Goal: Information Seeking & Learning: Learn about a topic

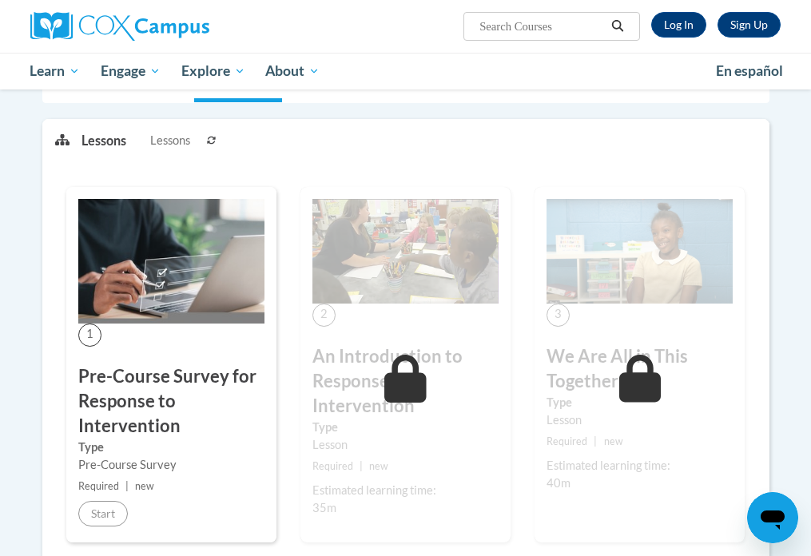
scroll to position [40, 0]
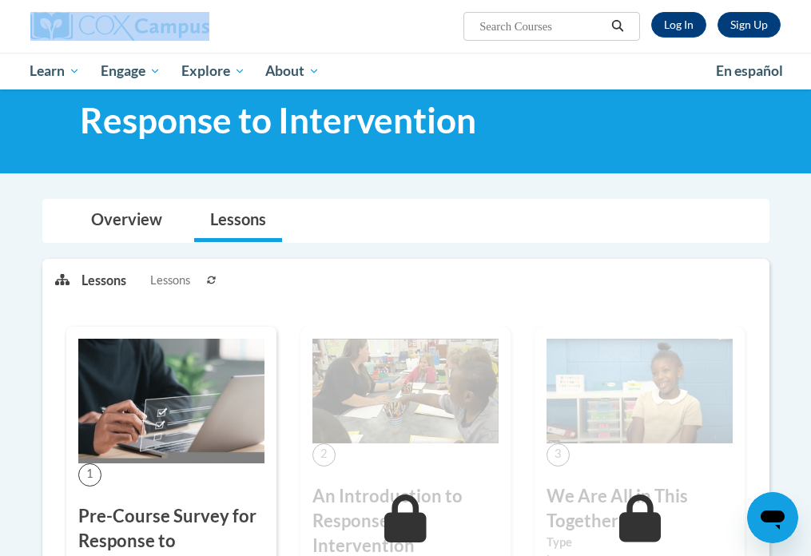
drag, startPoint x: 384, startPoint y: 9, endPoint x: 158, endPoint y: 13, distance: 225.5
click at [158, 13] on div "Sign Up Log In Search Search..." at bounding box center [405, 26] width 775 height 53
click at [696, 26] on link "Log In" at bounding box center [679, 25] width 55 height 26
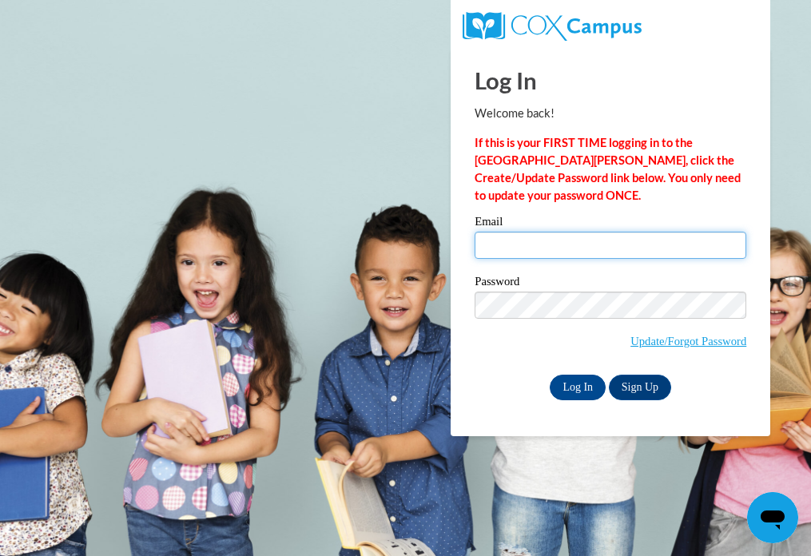
click at [536, 250] on input "Email" at bounding box center [611, 245] width 272 height 27
type input "shulla@ripon.k12.wi.us"
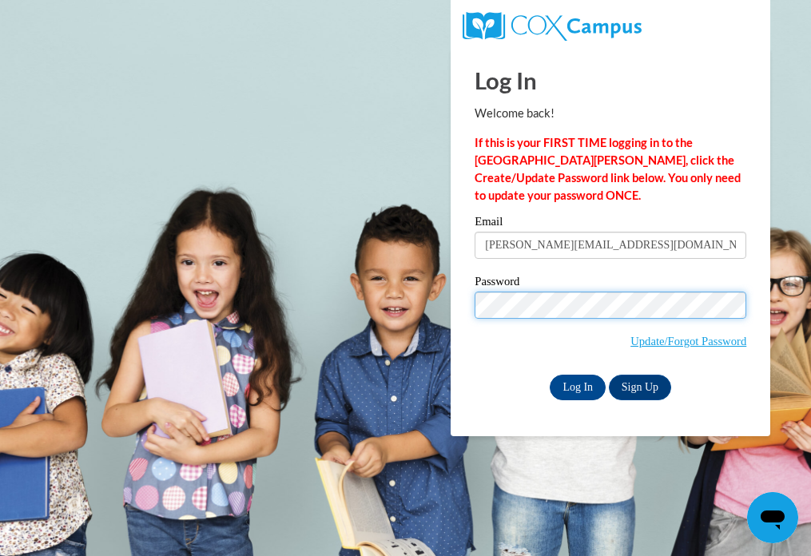
click at [550, 375] on input "Log In" at bounding box center [578, 388] width 56 height 26
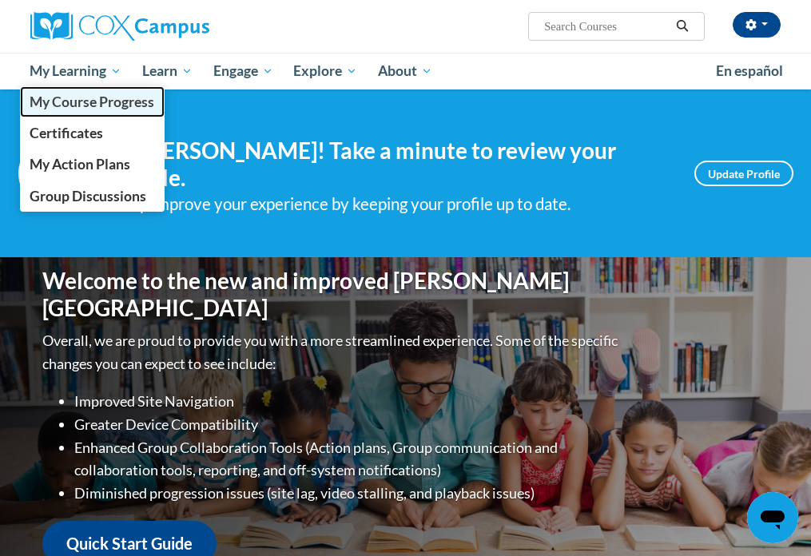
click at [94, 106] on span "My Course Progress" at bounding box center [92, 102] width 125 height 17
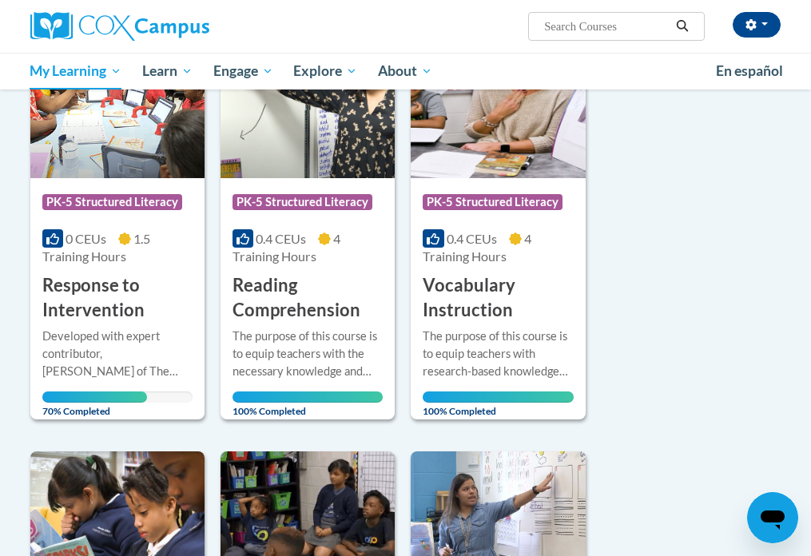
scroll to position [247, 0]
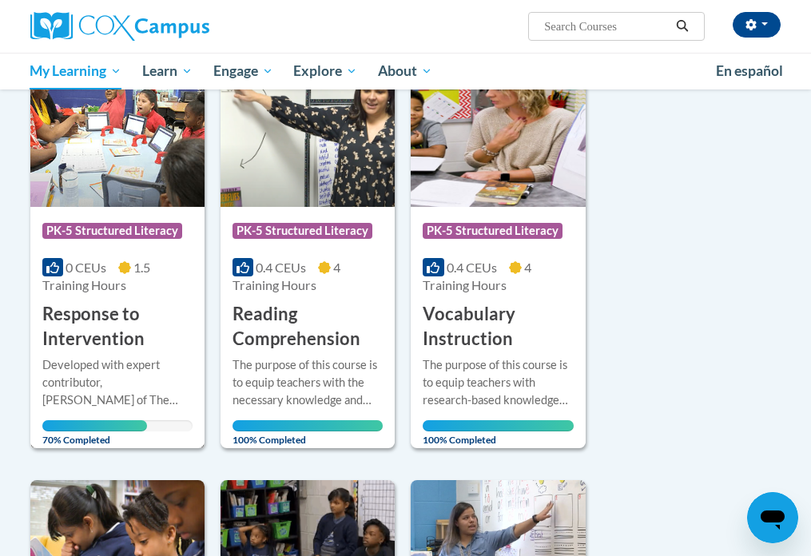
click at [83, 323] on h3 "Response to Intervention" at bounding box center [117, 327] width 150 height 50
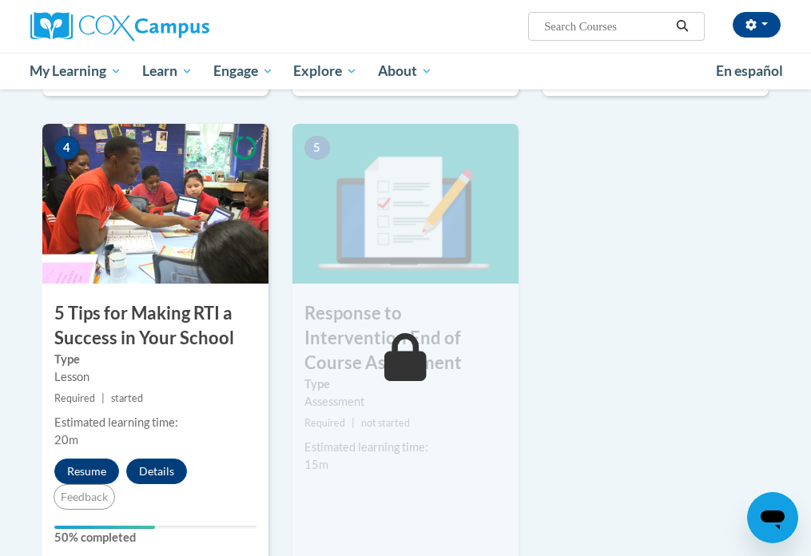
scroll to position [803, 0]
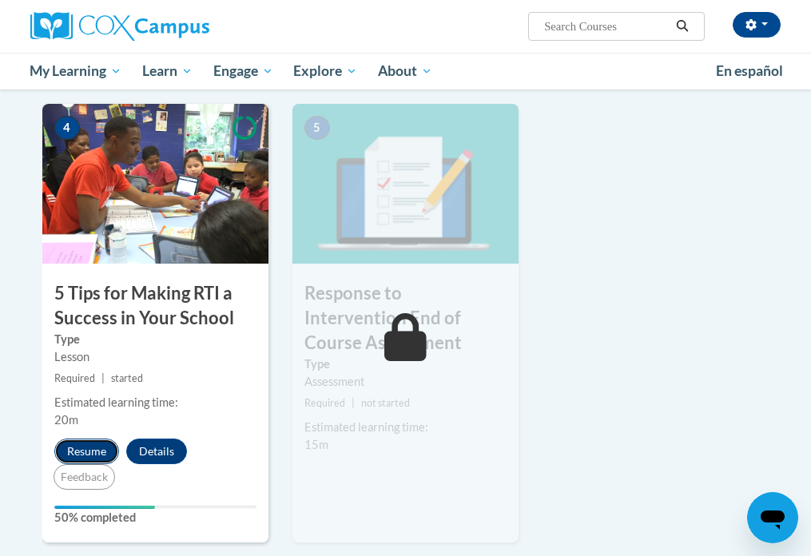
click at [106, 439] on button "Resume" at bounding box center [86, 452] width 65 height 26
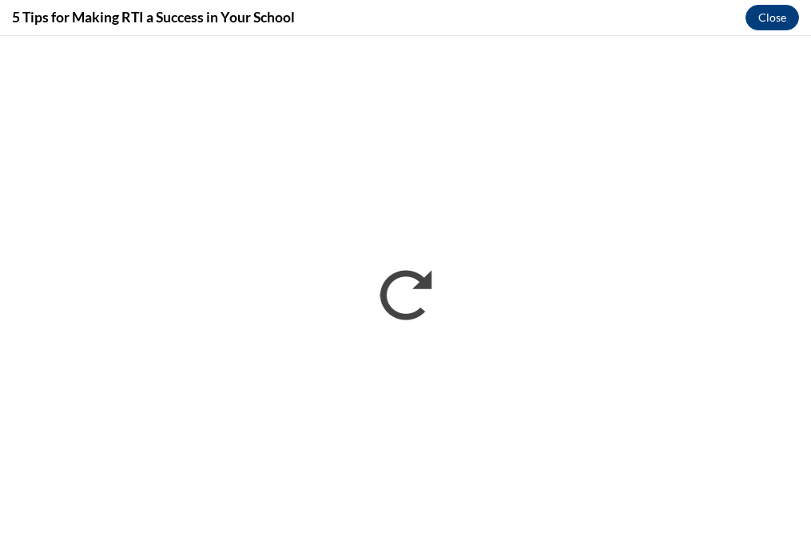
scroll to position [0, 0]
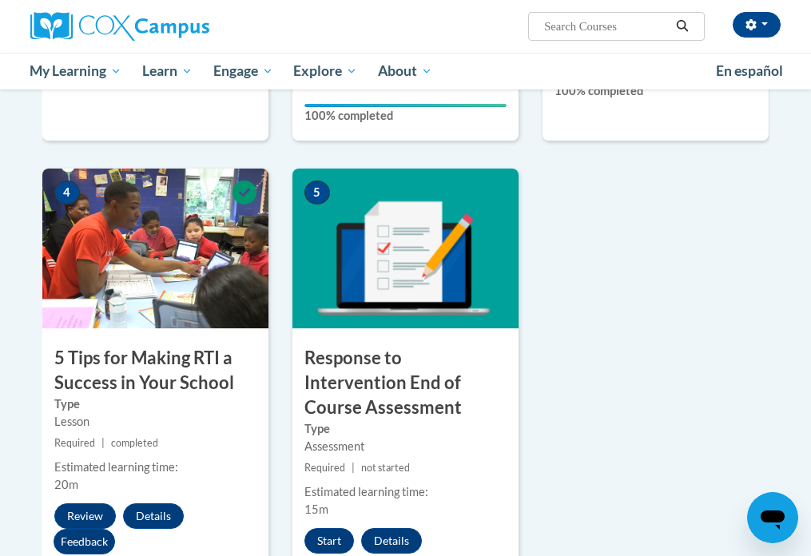
scroll to position [947, 0]
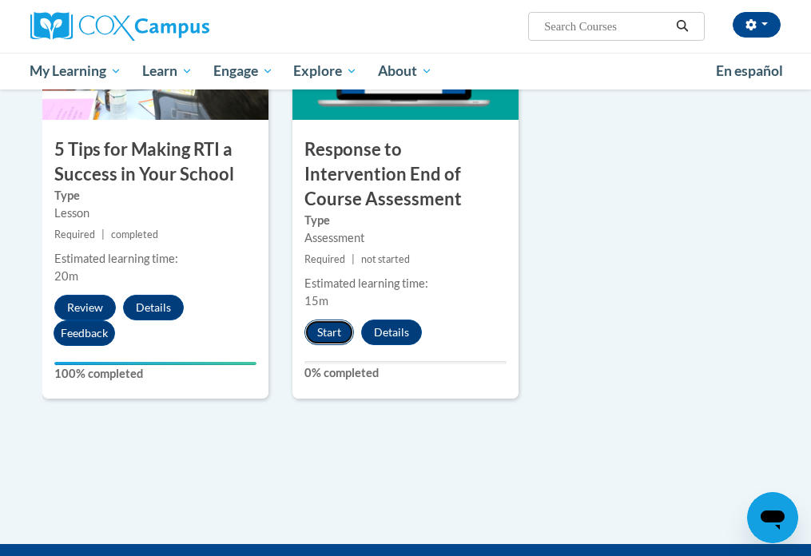
click at [328, 320] on button "Start" at bounding box center [330, 333] width 50 height 26
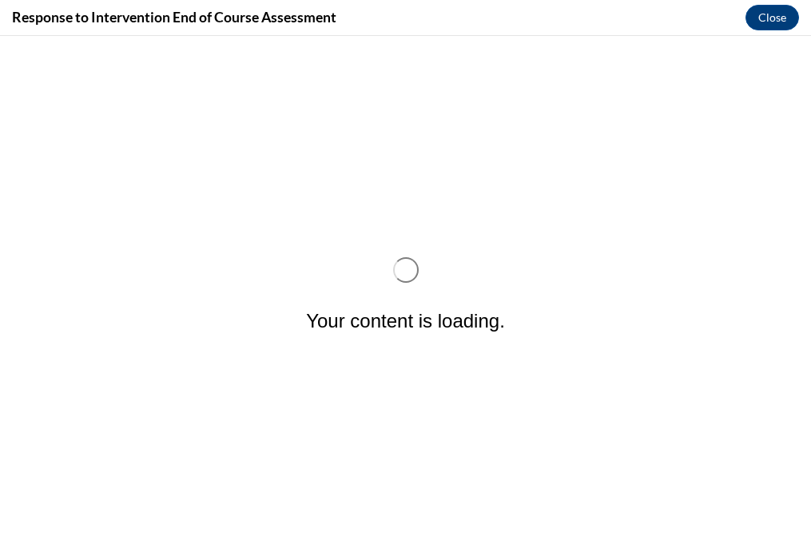
scroll to position [0, 0]
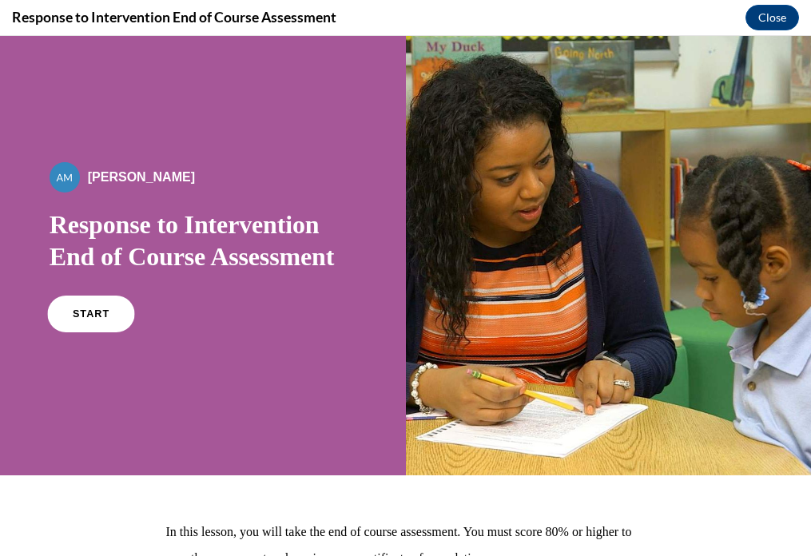
click at [93, 313] on span "START" at bounding box center [91, 315] width 37 height 12
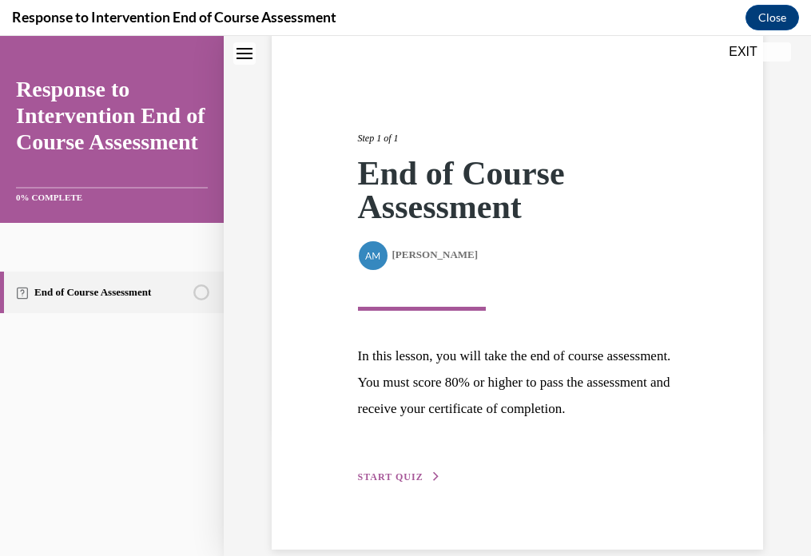
scroll to position [180, 0]
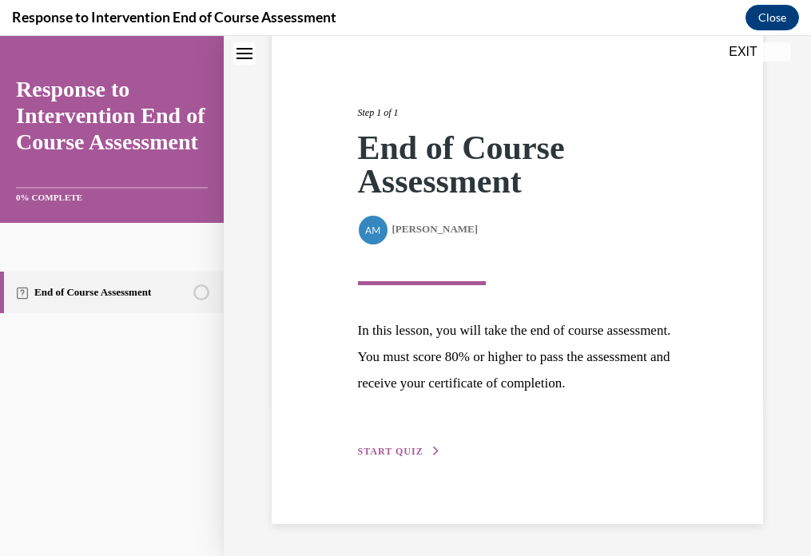
click at [409, 449] on span "START QUIZ" at bounding box center [391, 451] width 66 height 11
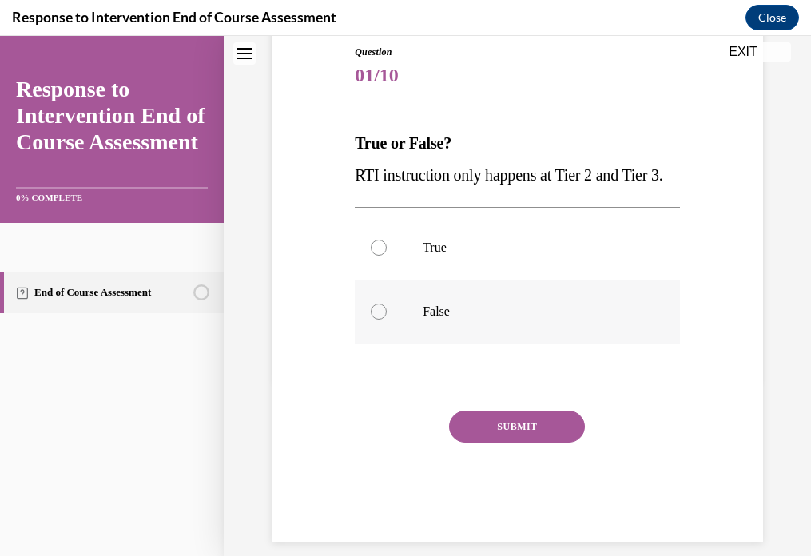
click at [477, 333] on label "False" at bounding box center [517, 312] width 325 height 64
click at [387, 320] on input "False" at bounding box center [379, 312] width 16 height 16
radio input "true"
click at [493, 443] on button "SUBMIT" at bounding box center [517, 427] width 136 height 32
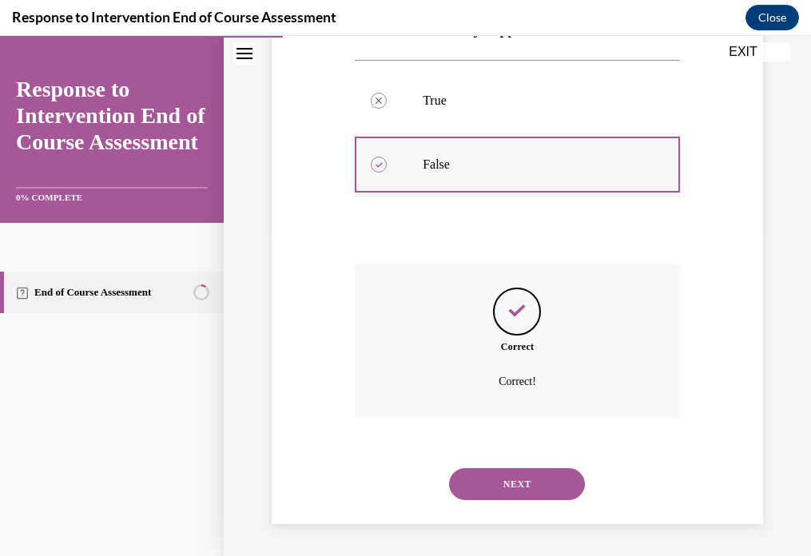
scroll to position [357, 0]
click at [503, 482] on button "NEXT" at bounding box center [517, 484] width 136 height 32
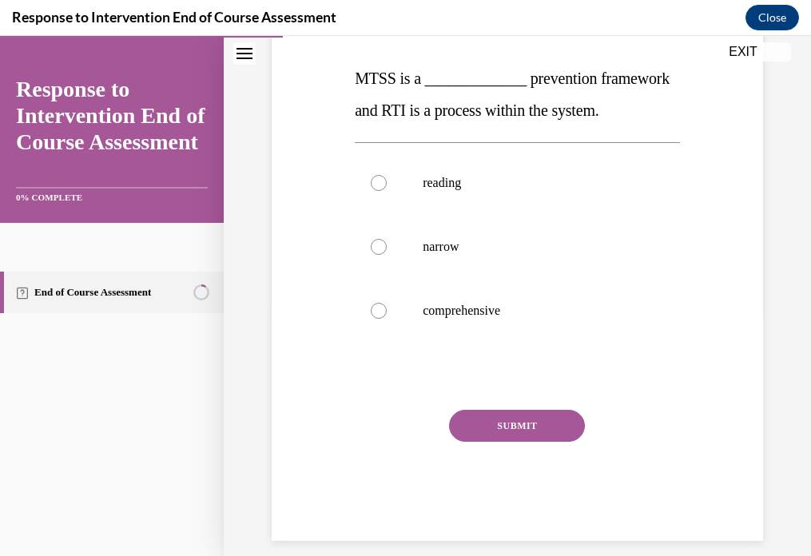
scroll to position [244, 0]
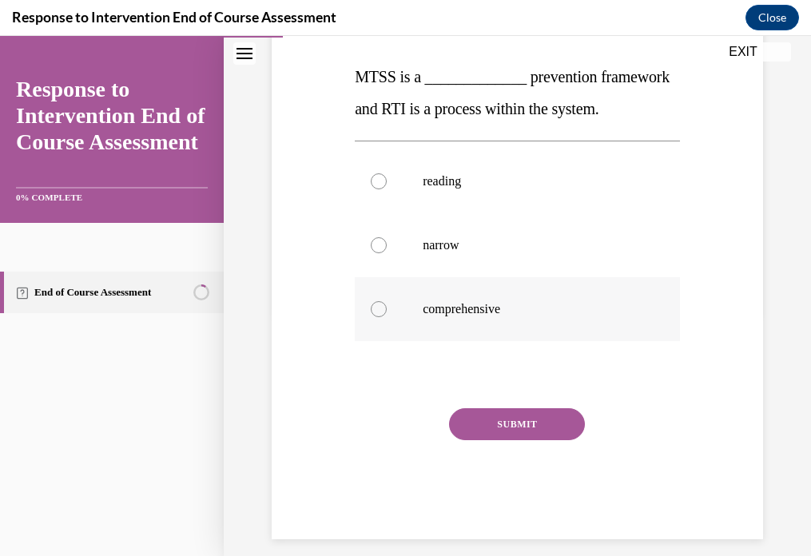
click at [476, 329] on label "comprehensive" at bounding box center [517, 309] width 325 height 64
click at [387, 317] on input "comprehensive" at bounding box center [379, 309] width 16 height 16
radio input "true"
click at [520, 429] on button "SUBMIT" at bounding box center [517, 425] width 136 height 32
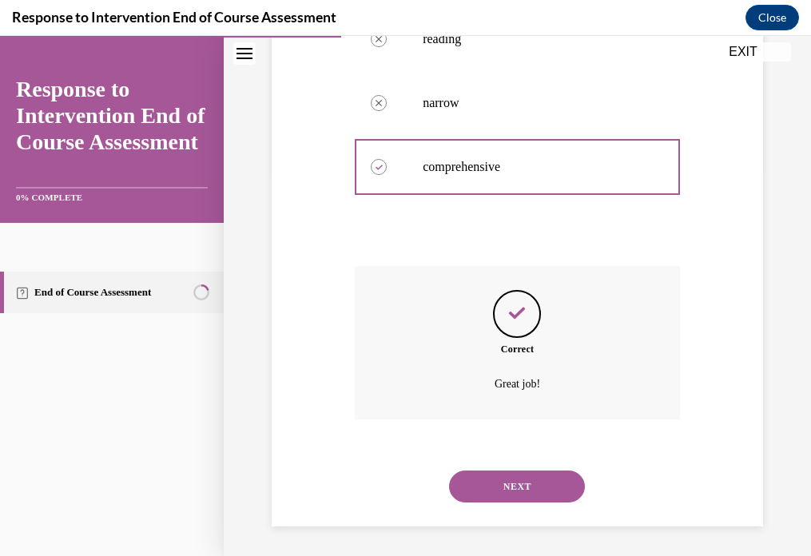
scroll to position [389, 0]
click at [516, 494] on button "NEXT" at bounding box center [517, 484] width 136 height 32
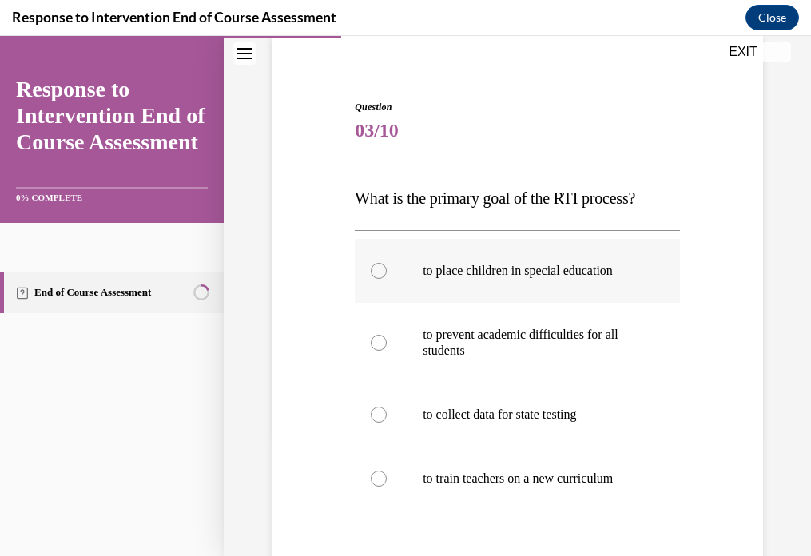
scroll to position [178, 0]
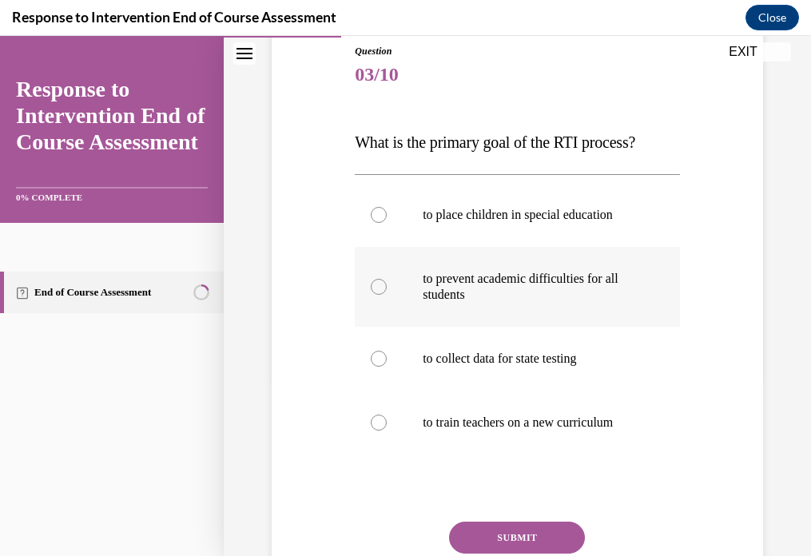
click at [476, 305] on label "to prevent academic difficulties for all students" at bounding box center [517, 287] width 325 height 80
click at [387, 295] on input "to prevent academic difficulties for all students" at bounding box center [379, 287] width 16 height 16
radio input "true"
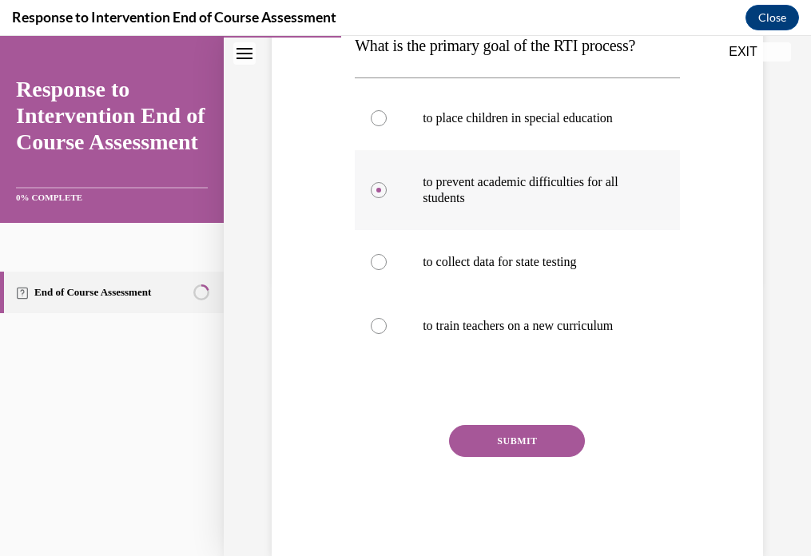
scroll to position [301, 0]
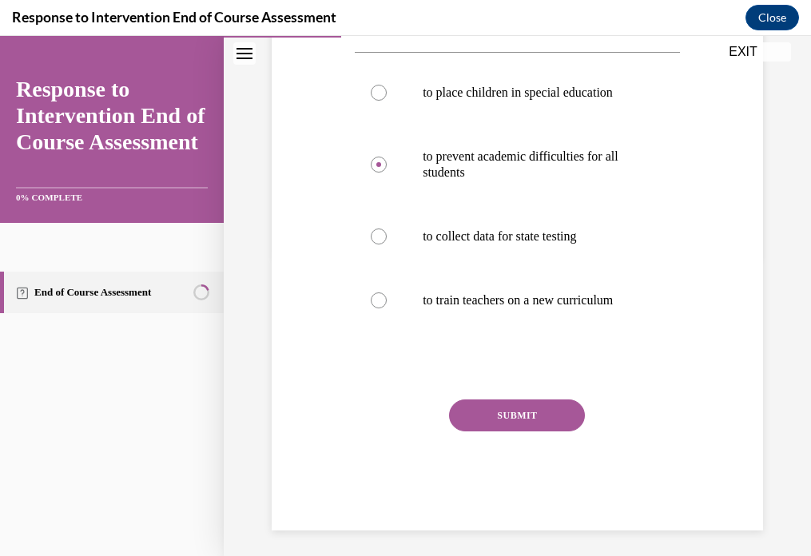
click at [496, 412] on button "SUBMIT" at bounding box center [517, 416] width 136 height 32
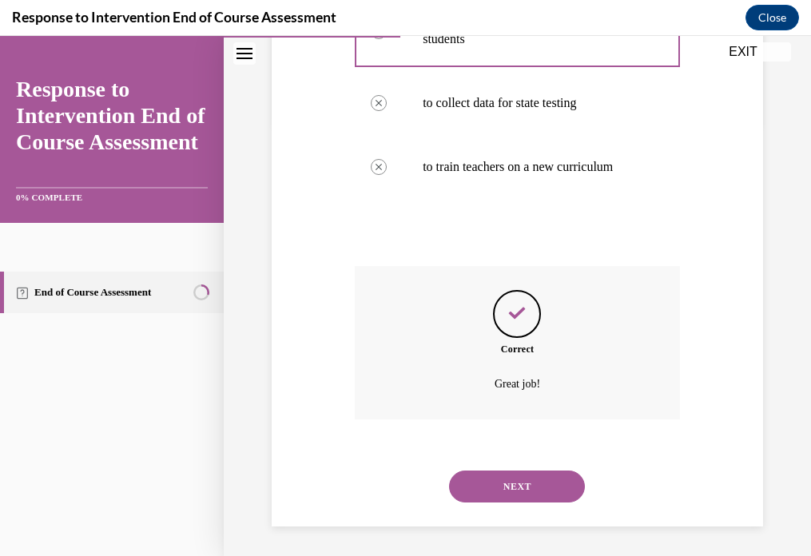
scroll to position [437, 0]
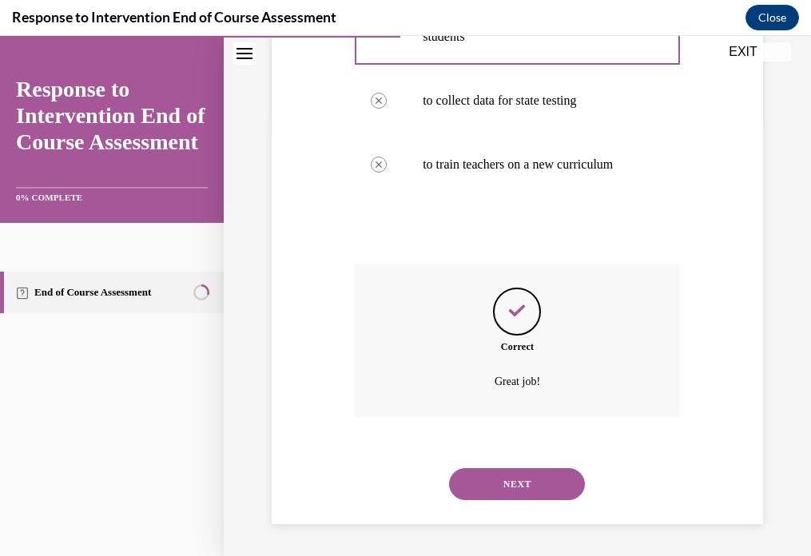
click at [500, 480] on button "NEXT" at bounding box center [517, 484] width 136 height 32
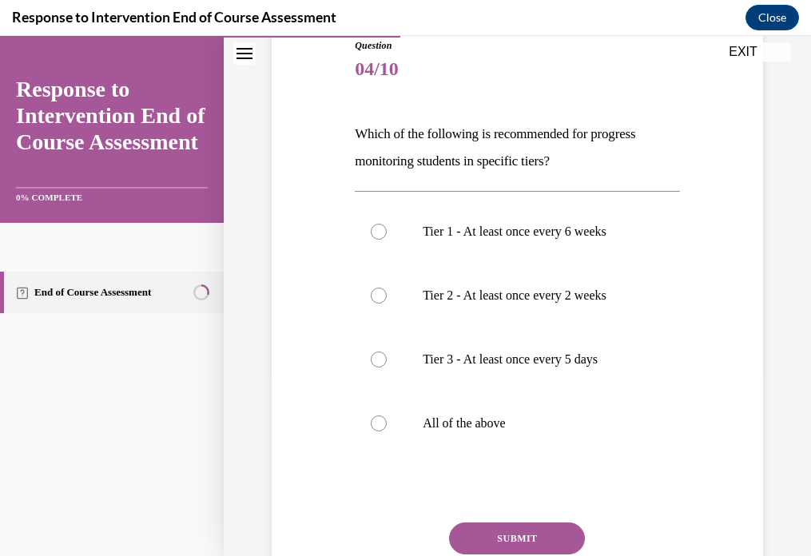
scroll to position [188, 0]
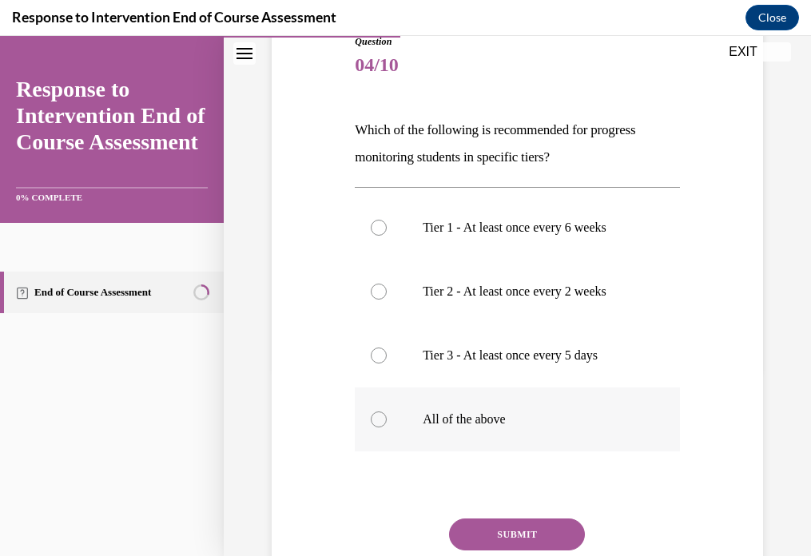
click at [480, 419] on p "All of the above" at bounding box center [531, 420] width 217 height 16
click at [387, 419] on input "All of the above" at bounding box center [379, 420] width 16 height 16
radio input "true"
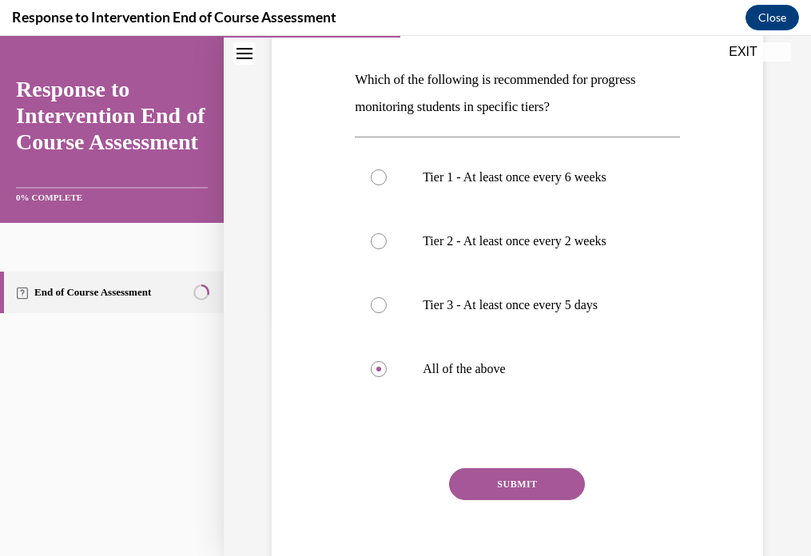
click at [509, 488] on button "SUBMIT" at bounding box center [517, 484] width 136 height 32
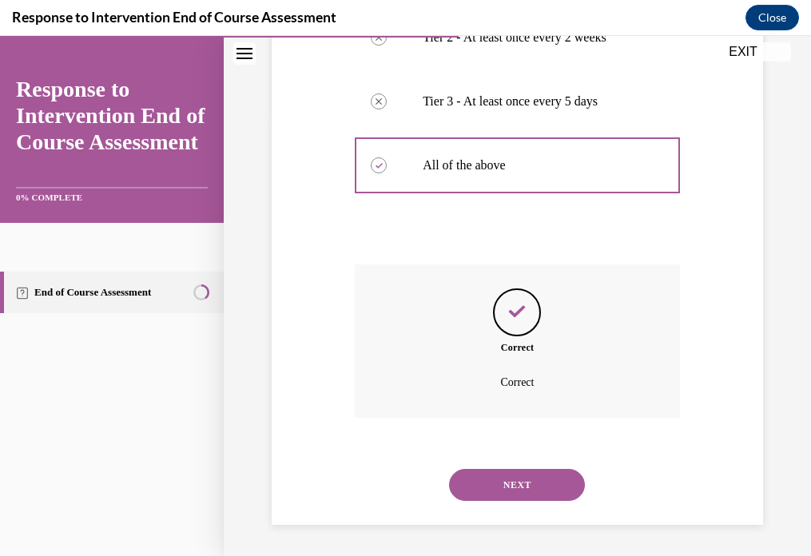
scroll to position [443, 0]
click at [514, 480] on button "NEXT" at bounding box center [517, 484] width 136 height 32
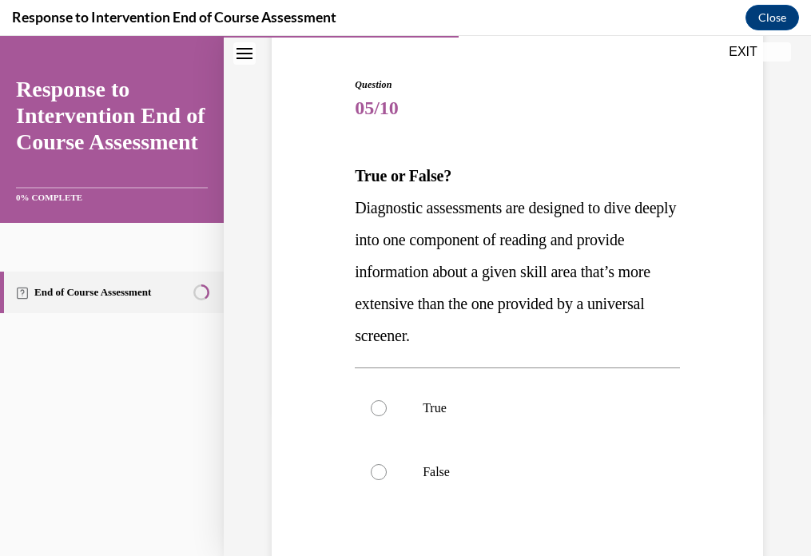
scroll to position [146, 0]
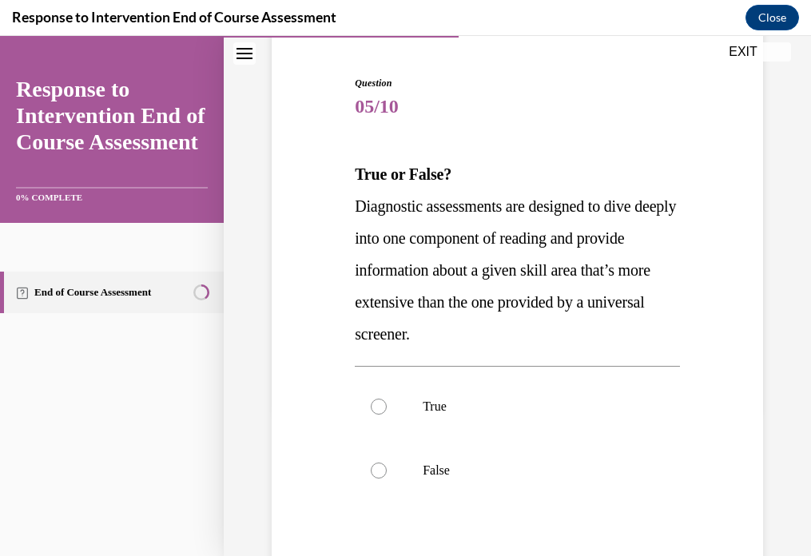
click at [506, 405] on p "True" at bounding box center [531, 407] width 217 height 16
click at [387, 405] on input "True" at bounding box center [379, 407] width 16 height 16
radio input "true"
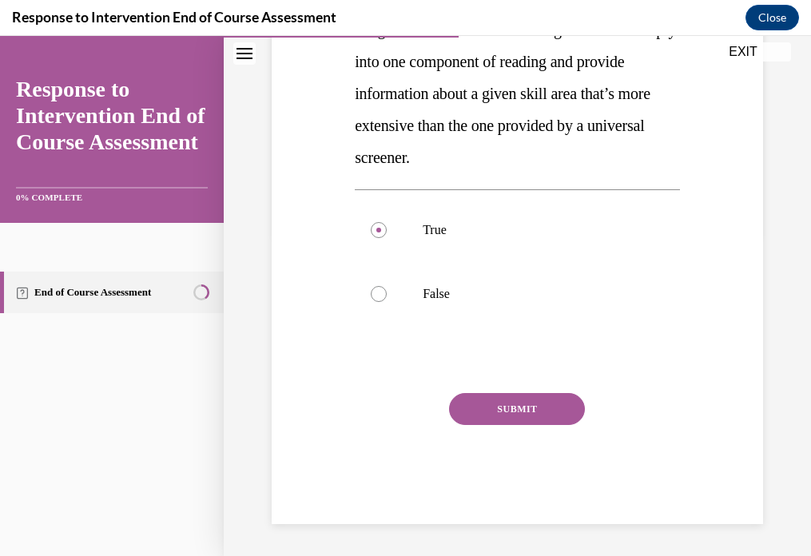
click at [506, 405] on button "SUBMIT" at bounding box center [517, 409] width 136 height 32
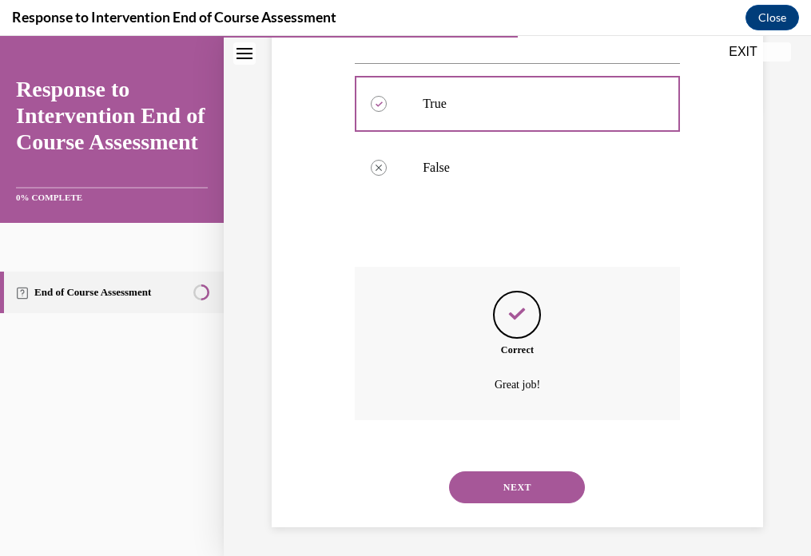
scroll to position [453, 0]
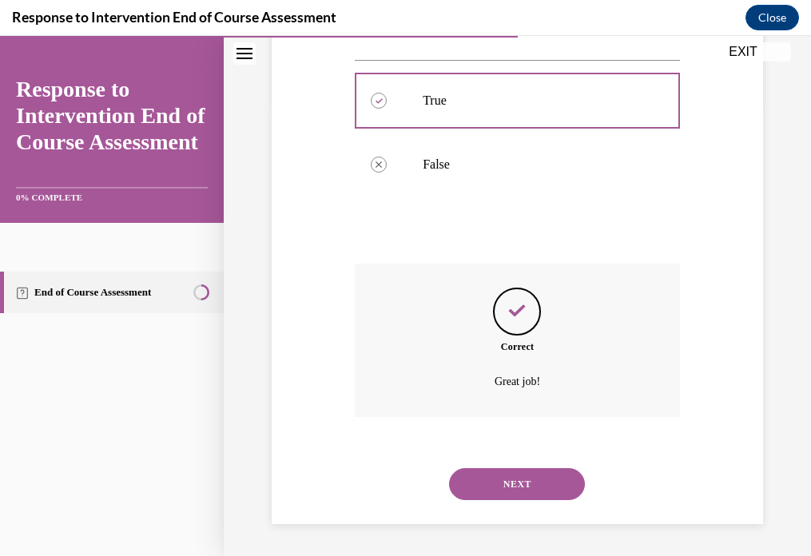
click at [500, 479] on button "NEXT" at bounding box center [517, 484] width 136 height 32
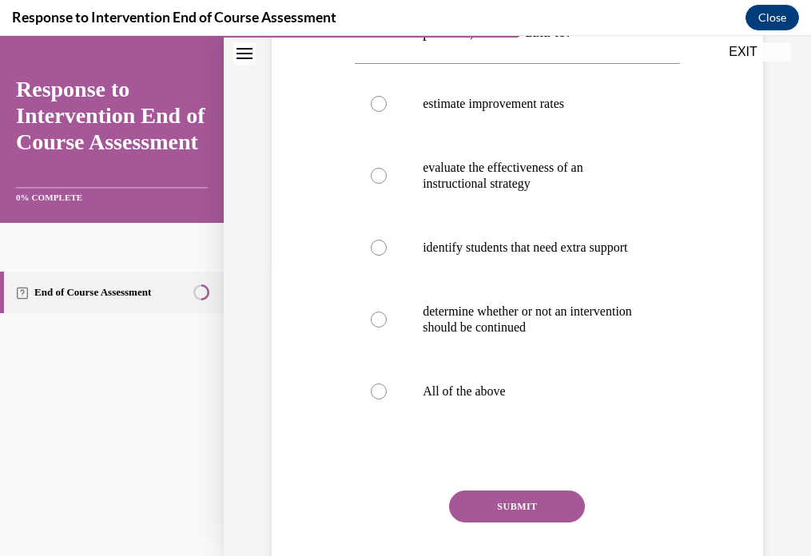
scroll to position [285, 0]
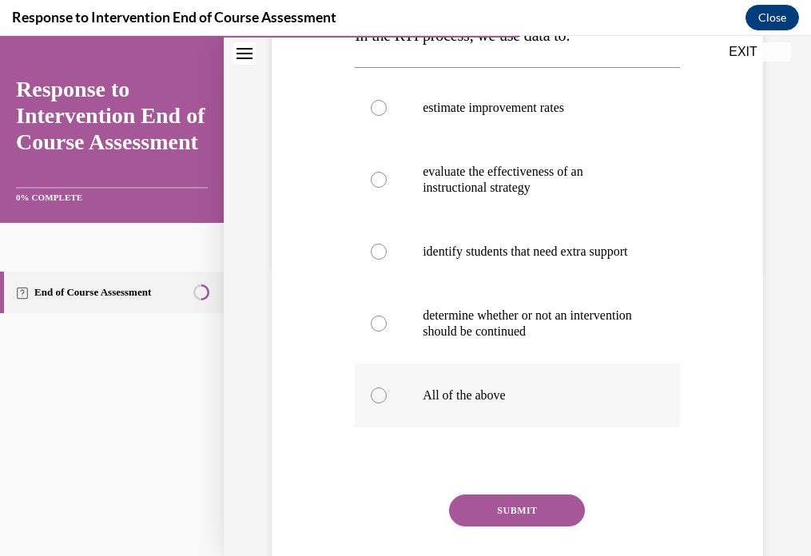
click at [471, 404] on p "All of the above" at bounding box center [531, 396] width 217 height 16
click at [387, 404] on input "All of the above" at bounding box center [379, 396] width 16 height 16
radio input "true"
click at [502, 527] on button "SUBMIT" at bounding box center [517, 511] width 136 height 32
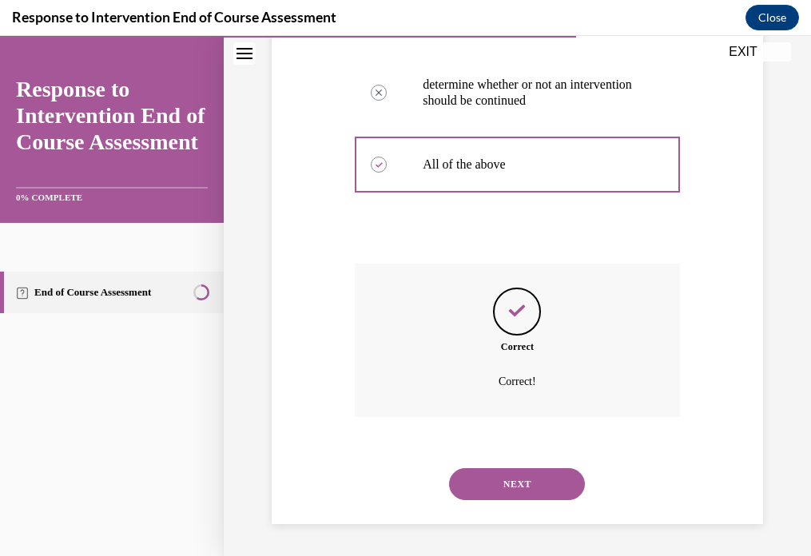
scroll to position [532, 0]
click at [518, 481] on button "NEXT" at bounding box center [517, 484] width 136 height 32
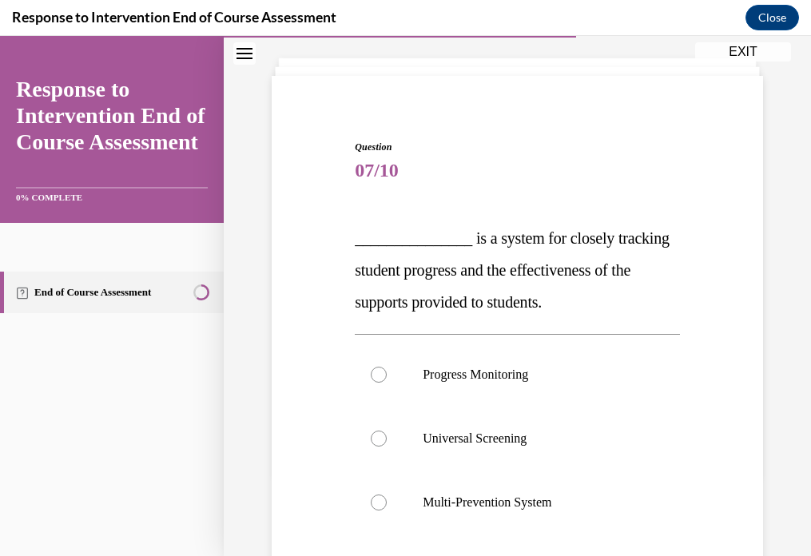
scroll to position [83, 0]
click at [512, 389] on label "Progress Monitoring" at bounding box center [517, 374] width 325 height 64
click at [387, 382] on input "Progress Monitoring" at bounding box center [379, 374] width 16 height 16
radio input "true"
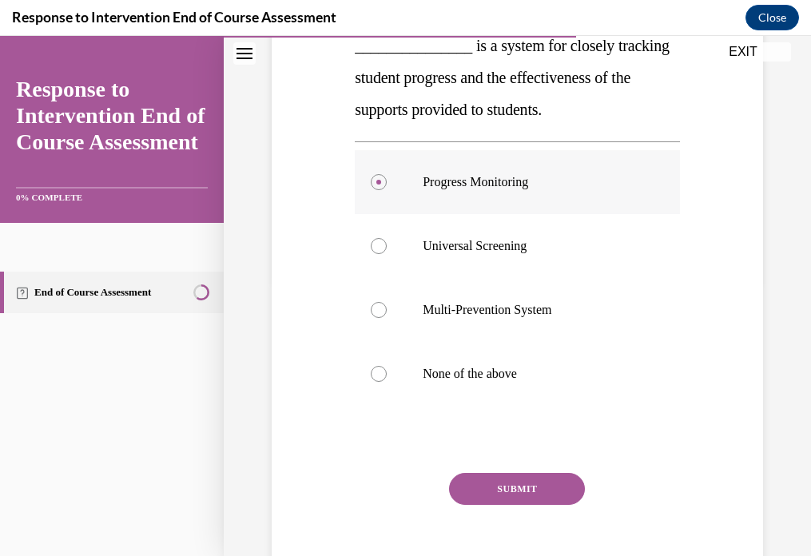
scroll to position [300, 0]
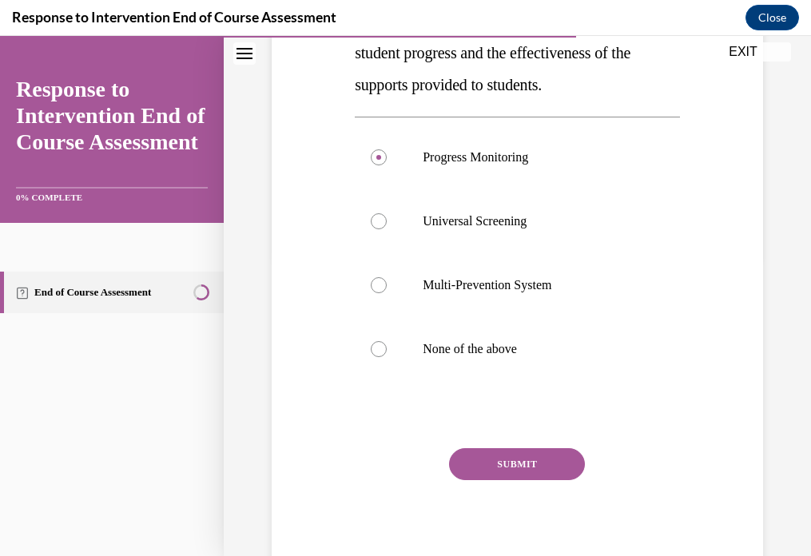
click at [537, 472] on button "SUBMIT" at bounding box center [517, 465] width 136 height 32
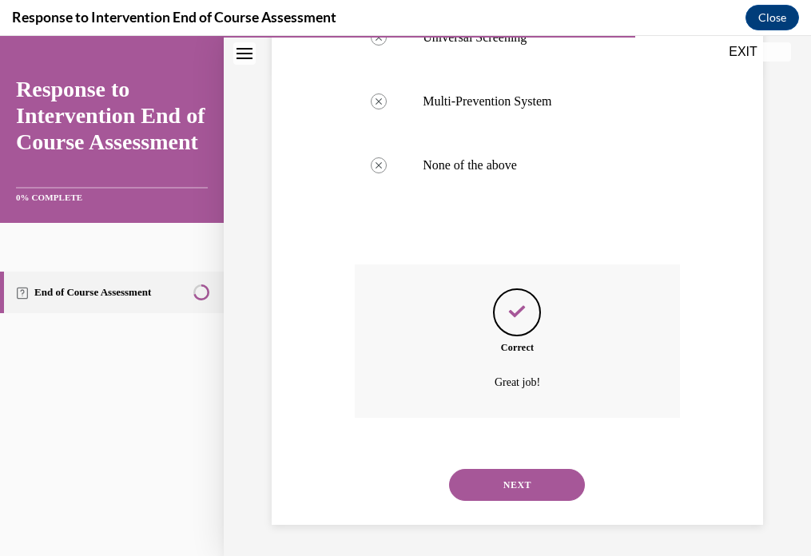
scroll to position [484, 0]
click at [536, 492] on button "NEXT" at bounding box center [517, 484] width 136 height 32
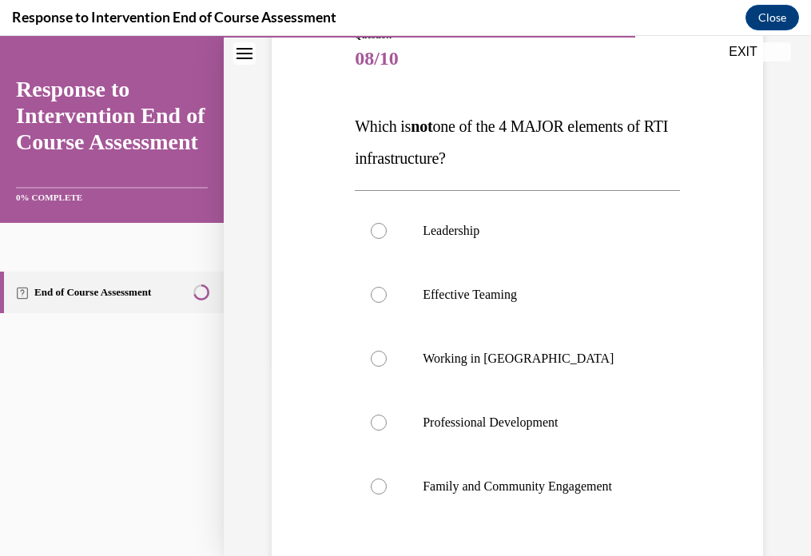
scroll to position [197, 0]
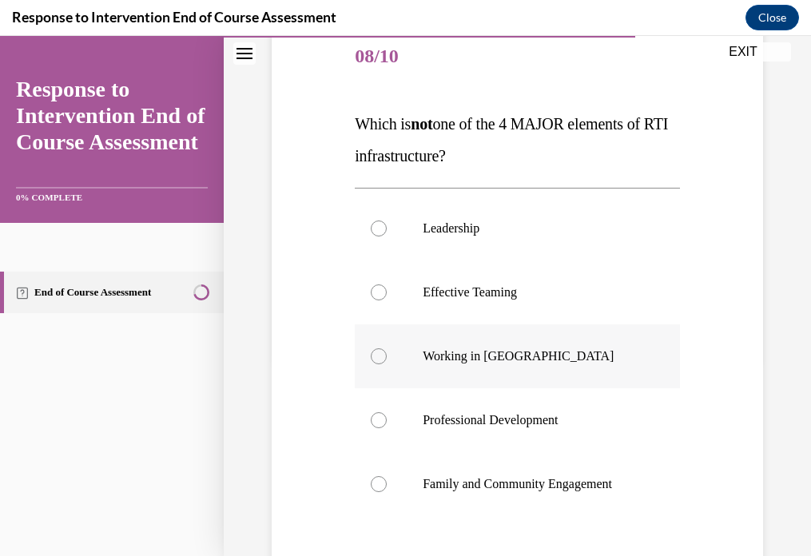
click at [483, 352] on p "Working in Silos" at bounding box center [531, 357] width 217 height 16
click at [387, 352] on input "Working in Silos" at bounding box center [379, 357] width 16 height 16
radio input "true"
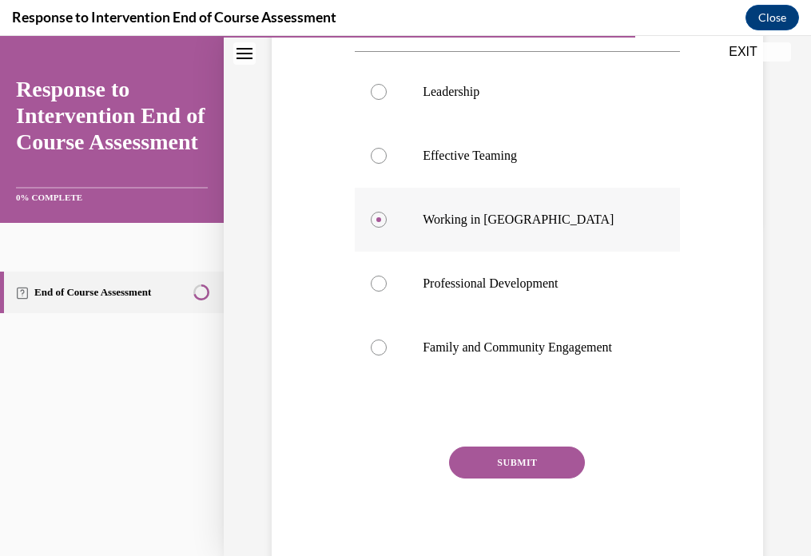
scroll to position [387, 0]
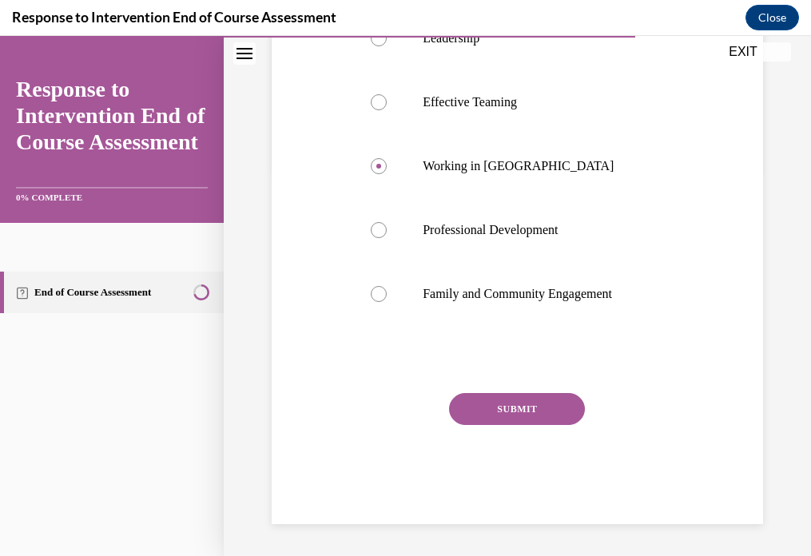
click at [503, 410] on button "SUBMIT" at bounding box center [517, 409] width 136 height 32
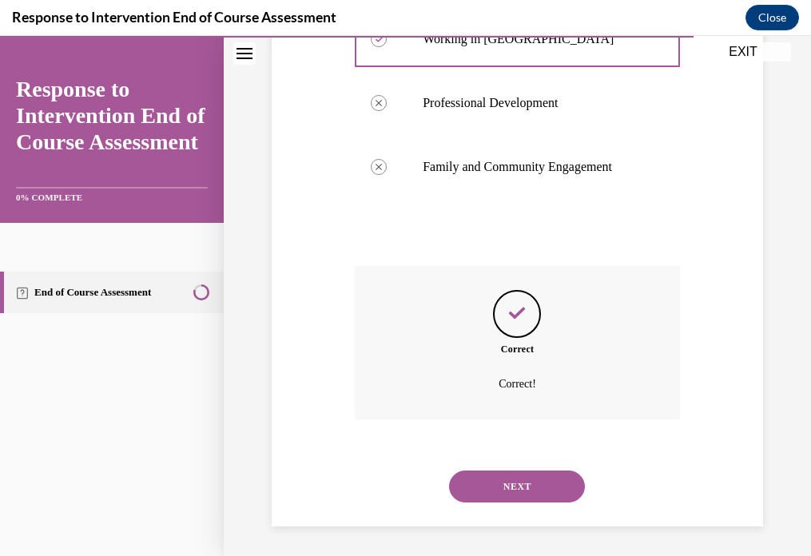
scroll to position [516, 0]
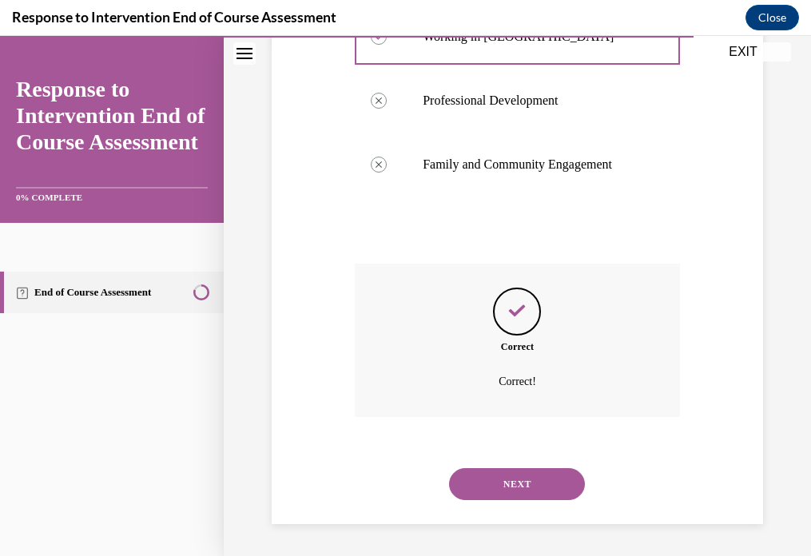
click at [532, 473] on button "NEXT" at bounding box center [517, 484] width 136 height 32
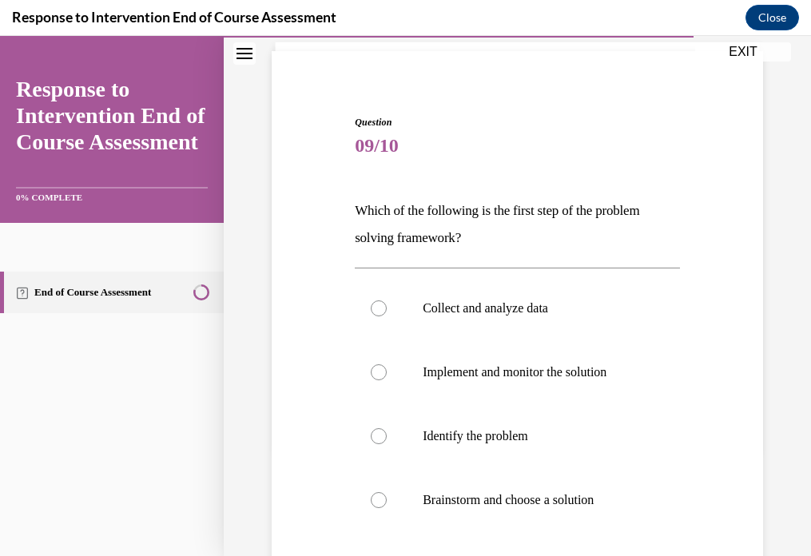
scroll to position [110, 0]
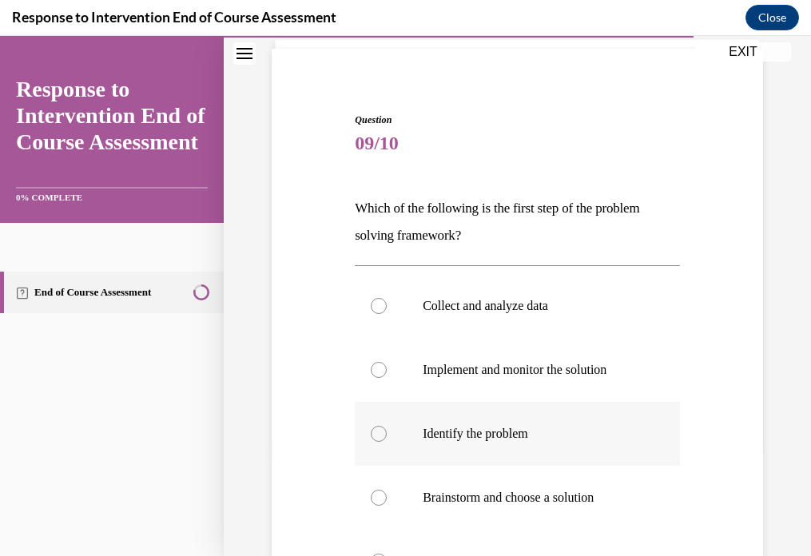
click at [473, 424] on label "Identify the problem" at bounding box center [517, 434] width 325 height 64
click at [387, 426] on input "Identify the problem" at bounding box center [379, 434] width 16 height 16
radio input "true"
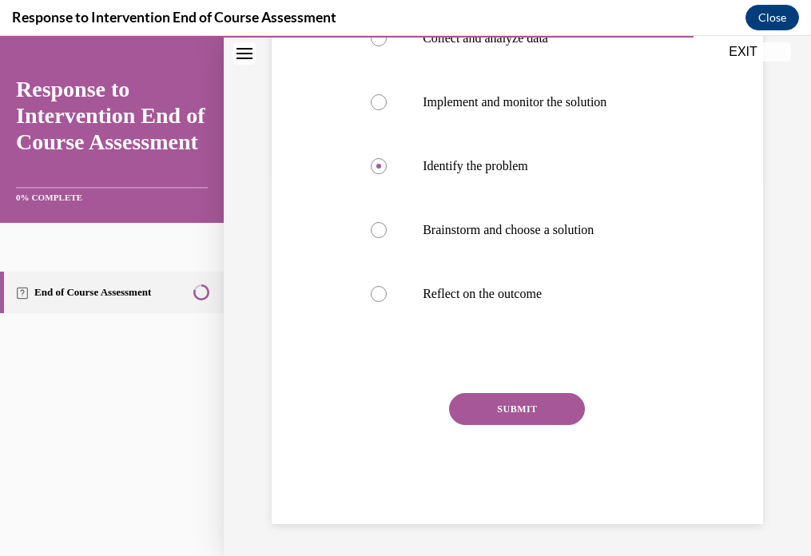
click at [488, 407] on button "SUBMIT" at bounding box center [517, 409] width 136 height 32
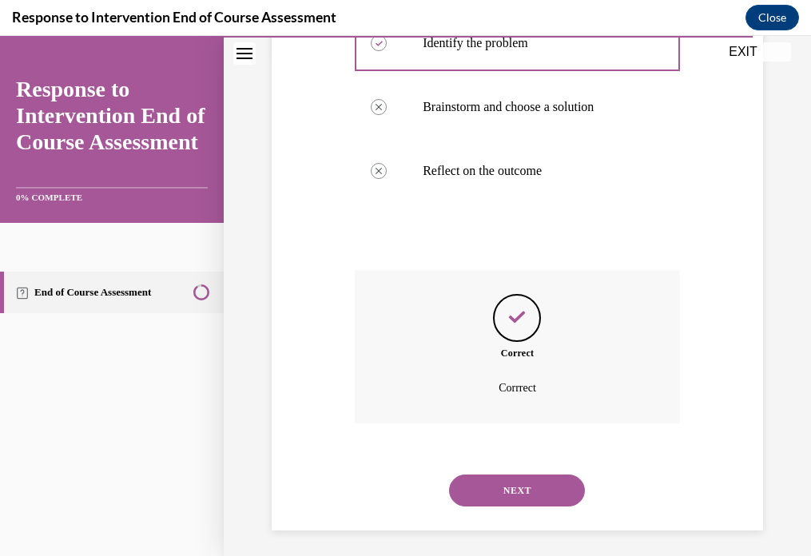
scroll to position [507, 0]
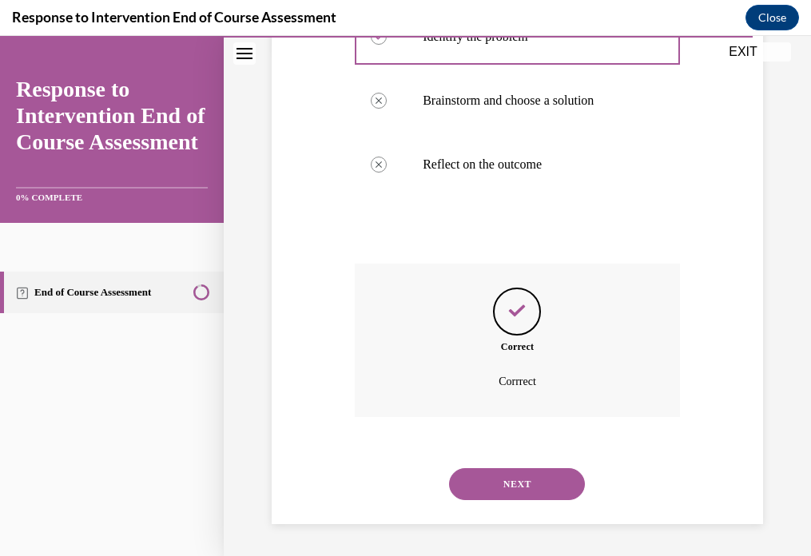
click at [500, 465] on div "NEXT" at bounding box center [517, 485] width 325 height 64
click at [500, 477] on button "NEXT" at bounding box center [517, 484] width 136 height 32
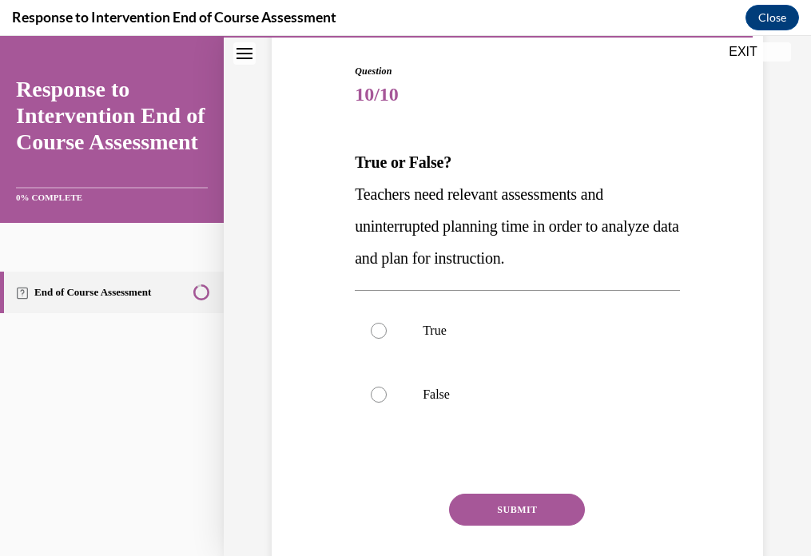
scroll to position [162, 0]
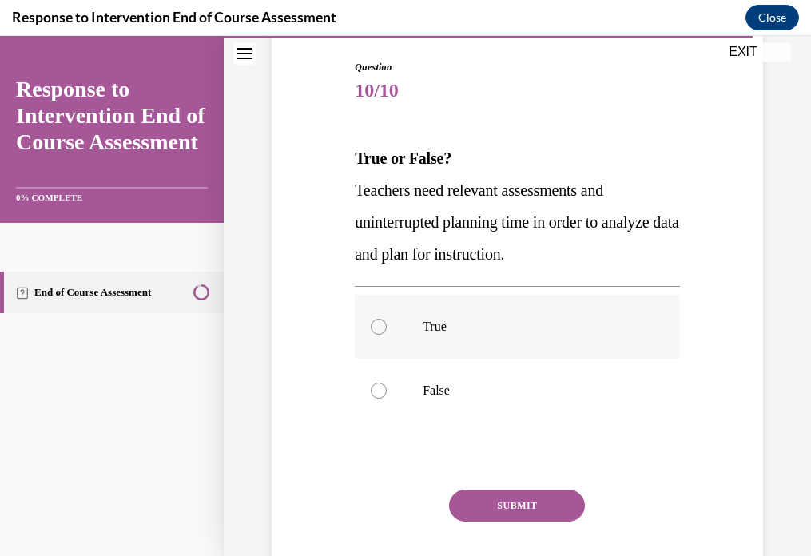
click at [459, 341] on label "True" at bounding box center [517, 327] width 325 height 64
click at [387, 335] on input "True" at bounding box center [379, 327] width 16 height 16
radio input "true"
click at [511, 500] on button "SUBMIT" at bounding box center [517, 506] width 136 height 32
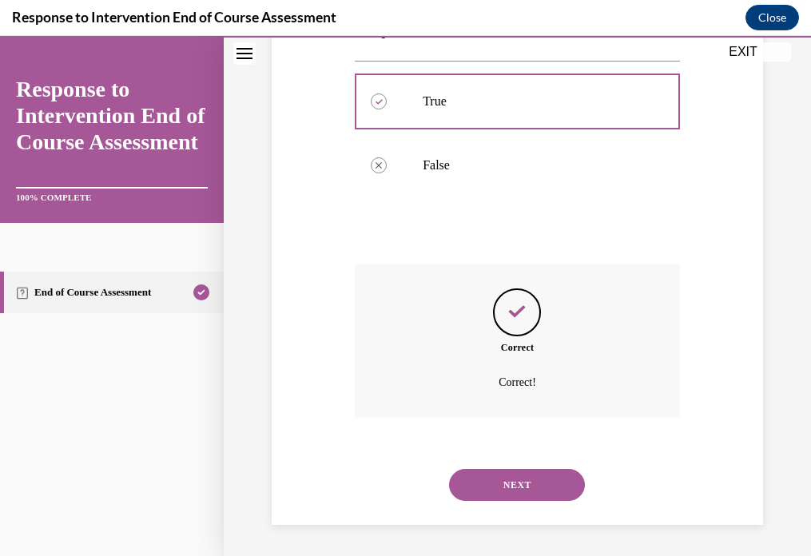
scroll to position [389, 0]
click at [513, 484] on button "NEXT" at bounding box center [517, 484] width 136 height 32
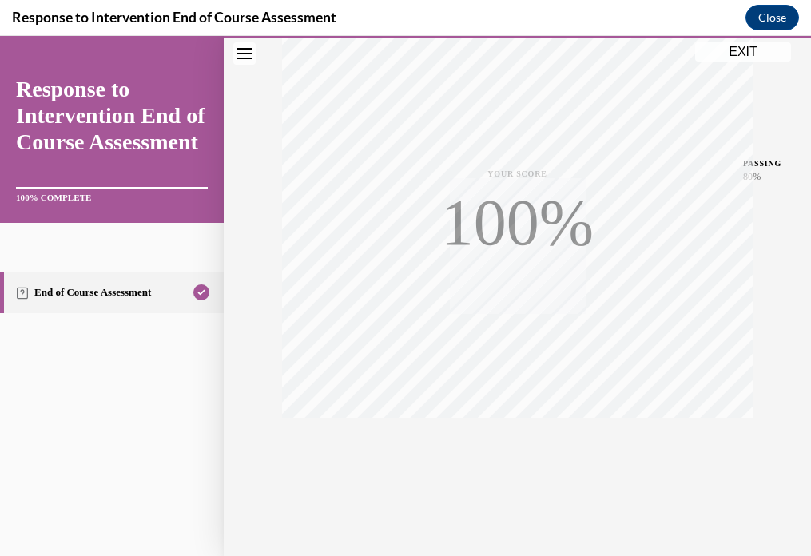
scroll to position [299, 0]
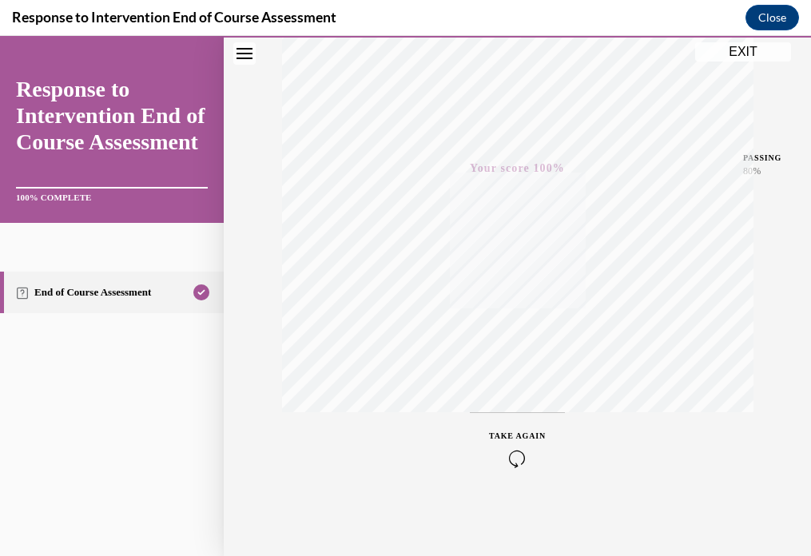
click at [724, 53] on button "EXIT" at bounding box center [744, 51] width 96 height 19
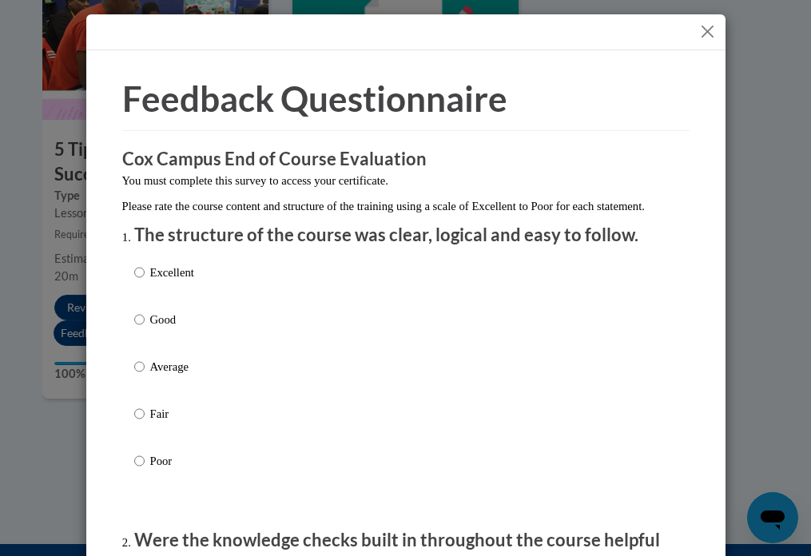
click at [284, 327] on div "Excellent Good Average Fair Poor" at bounding box center [406, 386] width 544 height 261
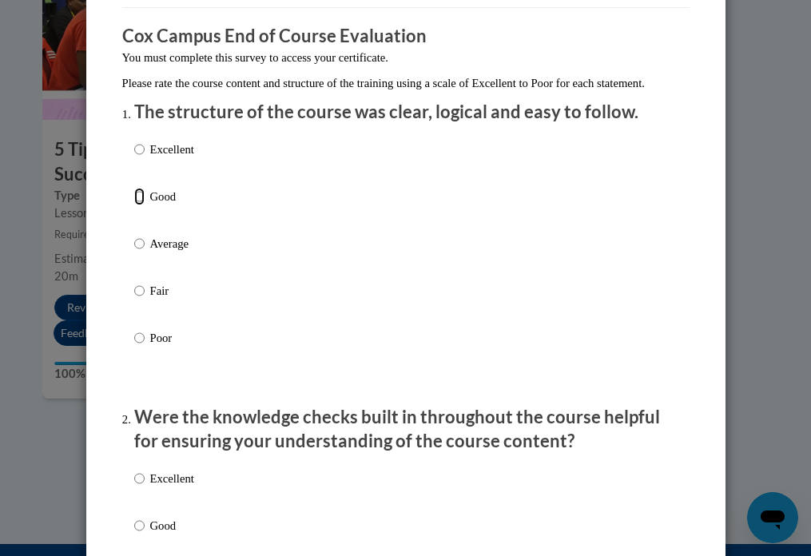
click at [139, 205] on input "Good" at bounding box center [139, 197] width 10 height 18
radio input "true"
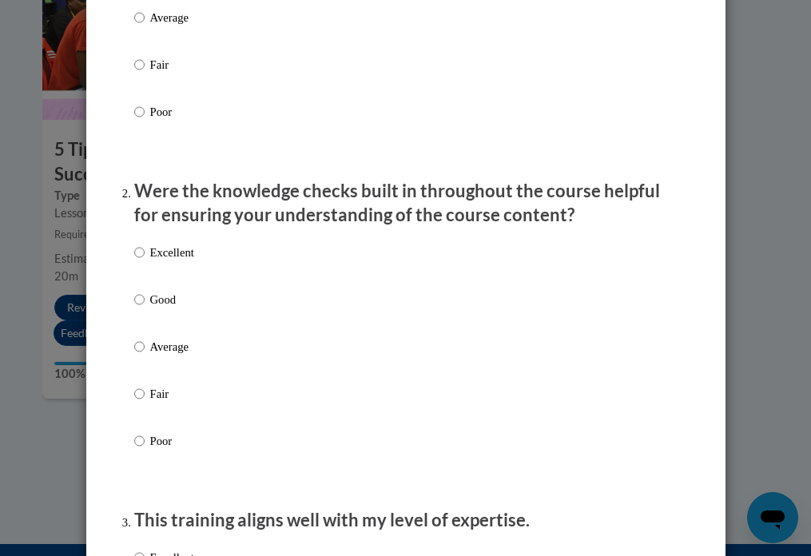
scroll to position [353, 0]
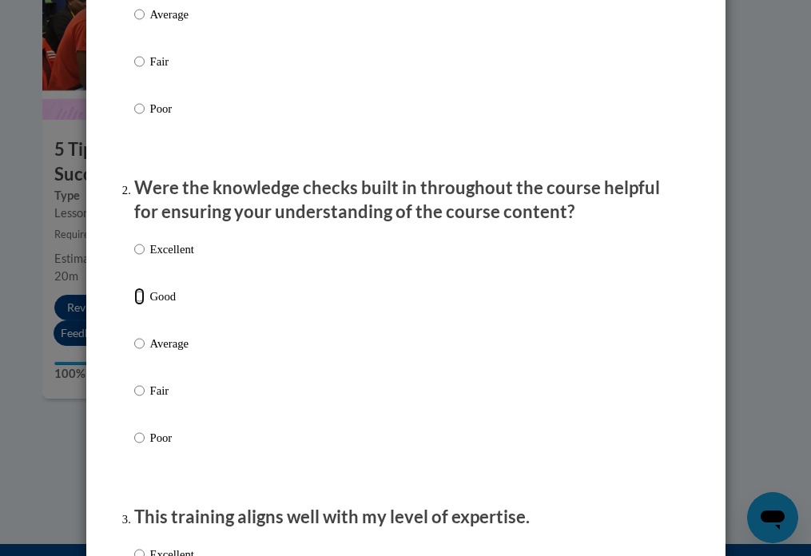
click at [138, 305] on input "Good" at bounding box center [139, 297] width 10 height 18
radio input "true"
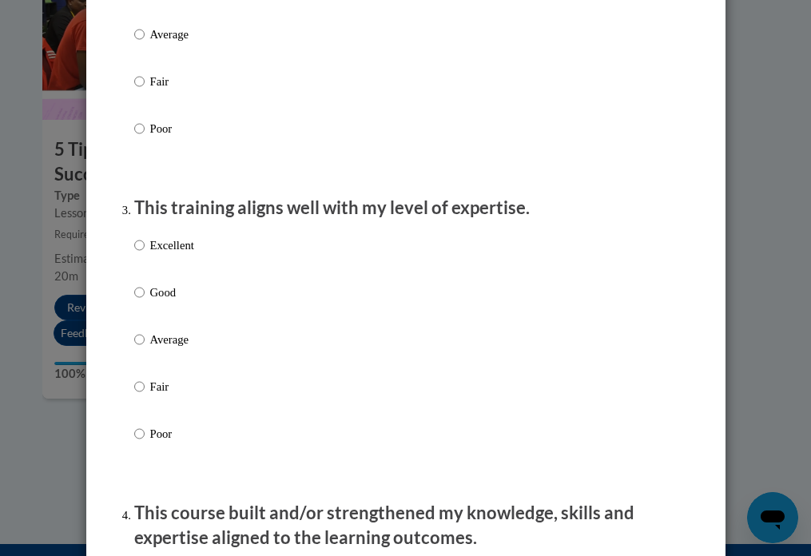
scroll to position [687, 0]
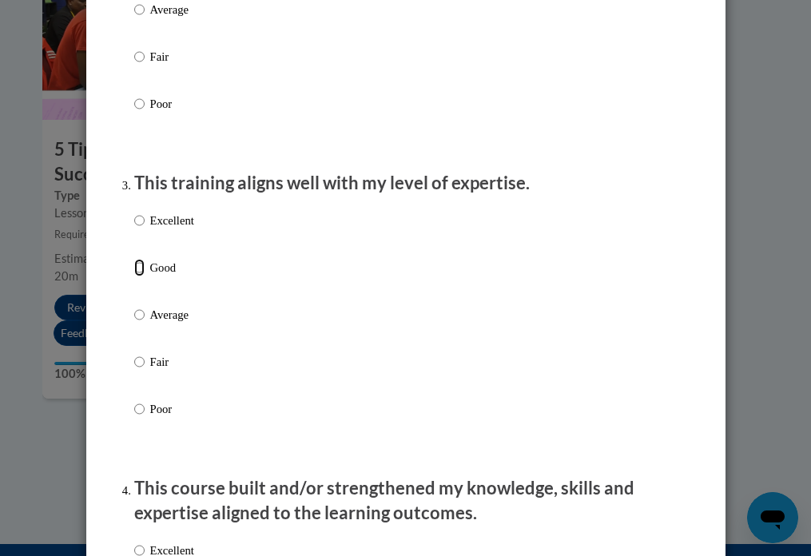
click at [142, 277] on input "Good" at bounding box center [139, 268] width 10 height 18
radio input "true"
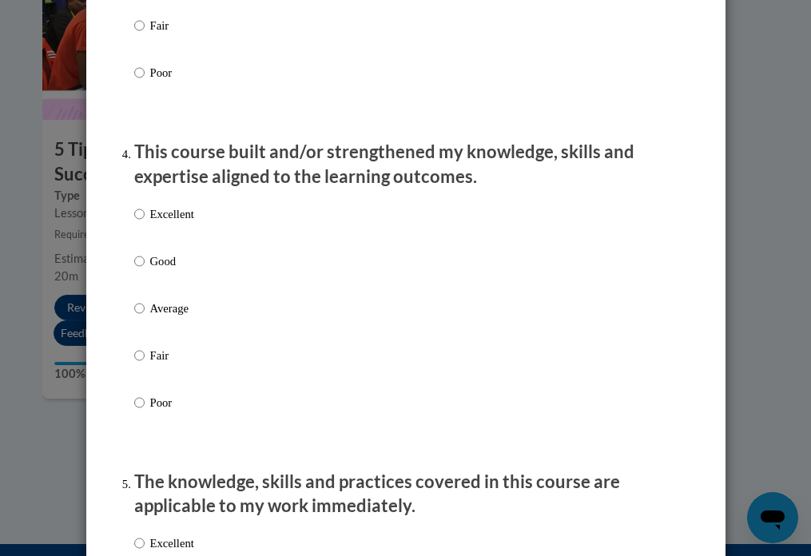
scroll to position [1031, 0]
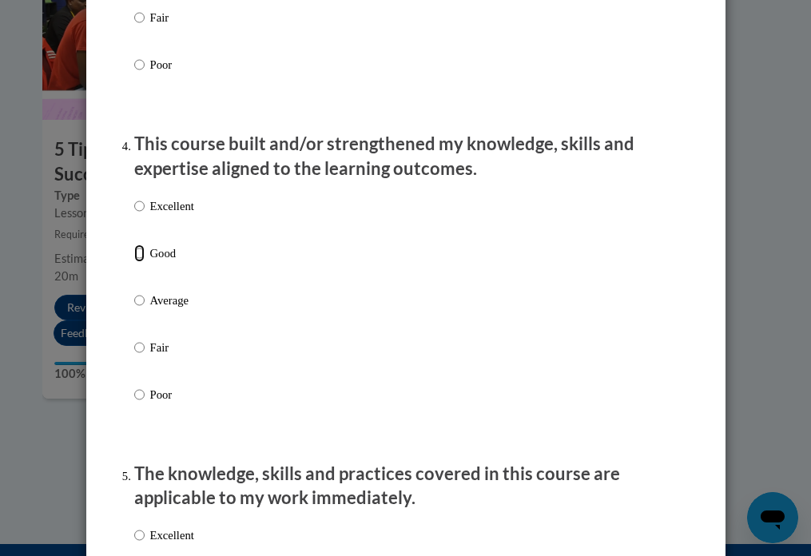
click at [142, 262] on input "Good" at bounding box center [139, 254] width 10 height 18
radio input "true"
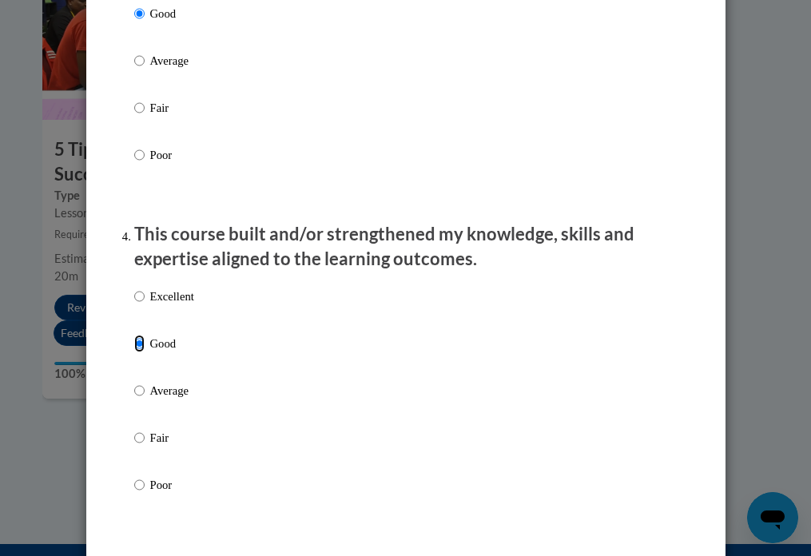
scroll to position [908, 0]
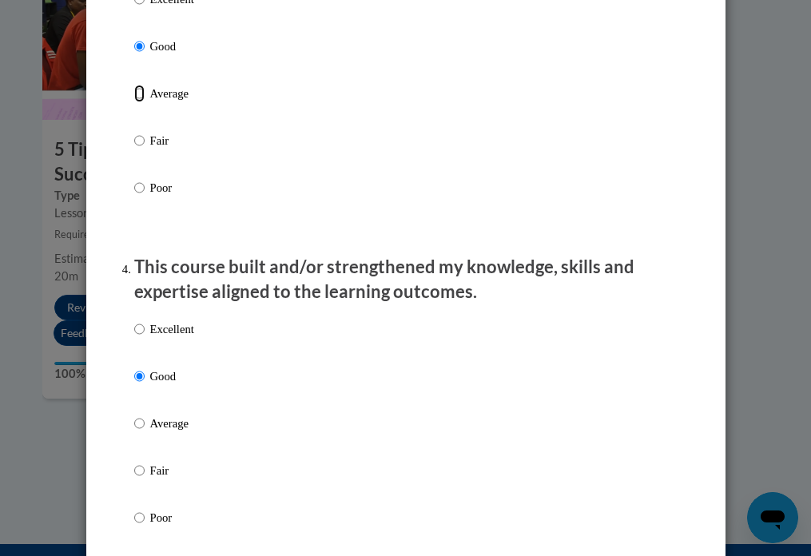
click at [142, 102] on input "Average" at bounding box center [139, 94] width 10 height 18
radio input "true"
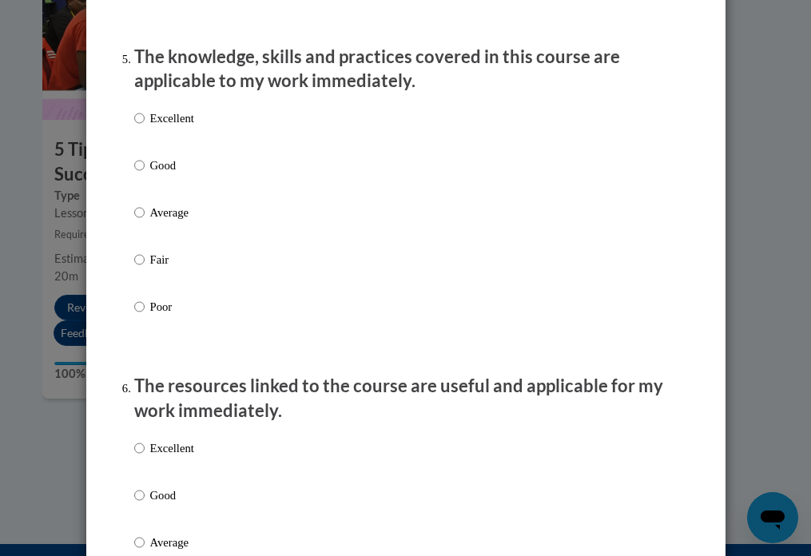
scroll to position [1461, 0]
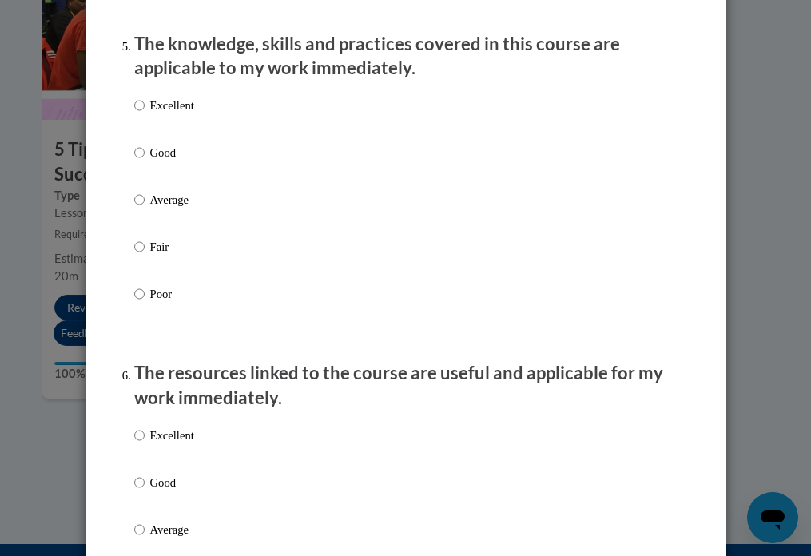
click at [171, 209] on p "Average" at bounding box center [172, 200] width 44 height 18
click at [145, 209] on input "Average" at bounding box center [139, 200] width 10 height 18
radio input "true"
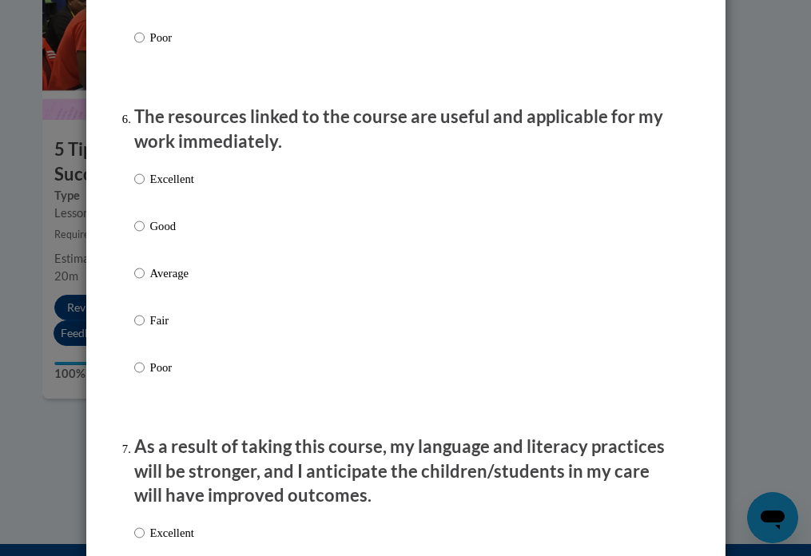
scroll to position [1718, 0]
radio input "true"
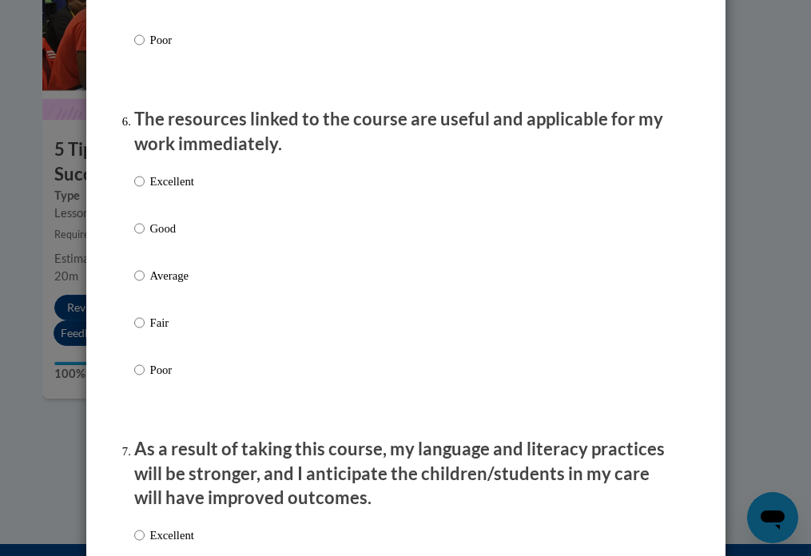
click at [176, 237] on p "Good" at bounding box center [172, 229] width 44 height 18
click at [145, 237] on input "Good" at bounding box center [139, 229] width 10 height 18
radio input "true"
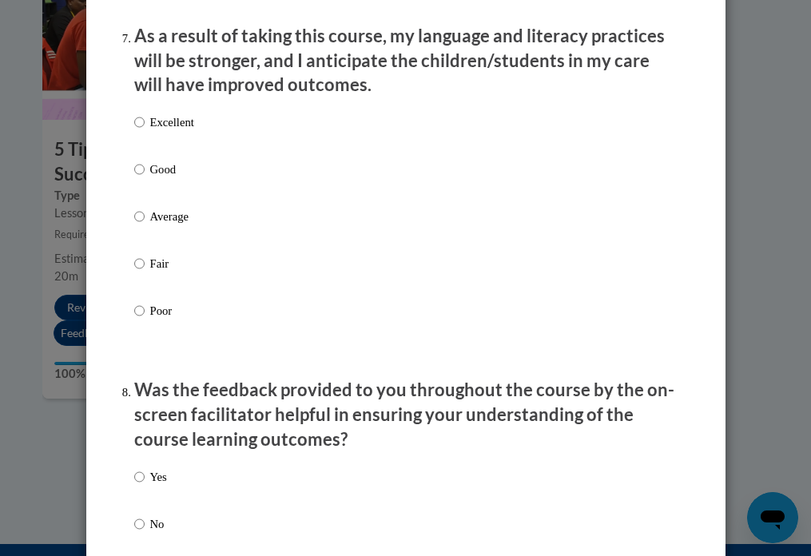
scroll to position [2128, 0]
click at [173, 226] on p "Average" at bounding box center [172, 218] width 44 height 18
click at [145, 226] on input "Average" at bounding box center [139, 218] width 10 height 18
radio input "true"
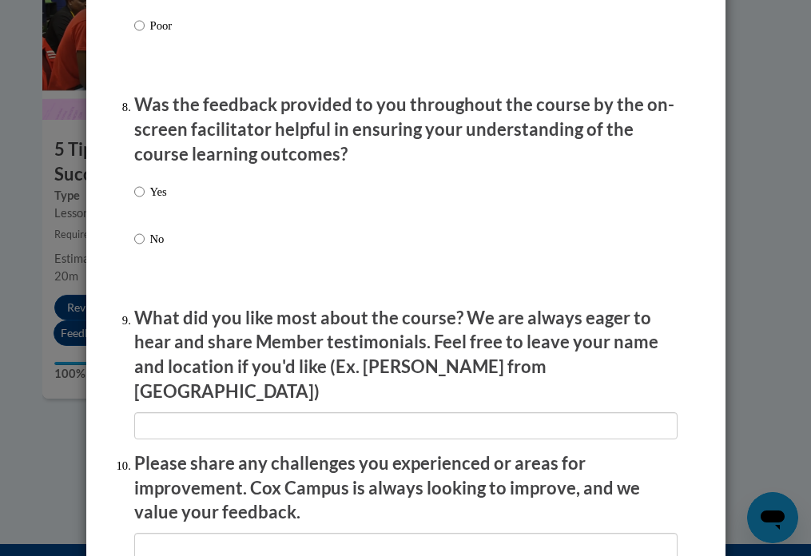
scroll to position [2429, 0]
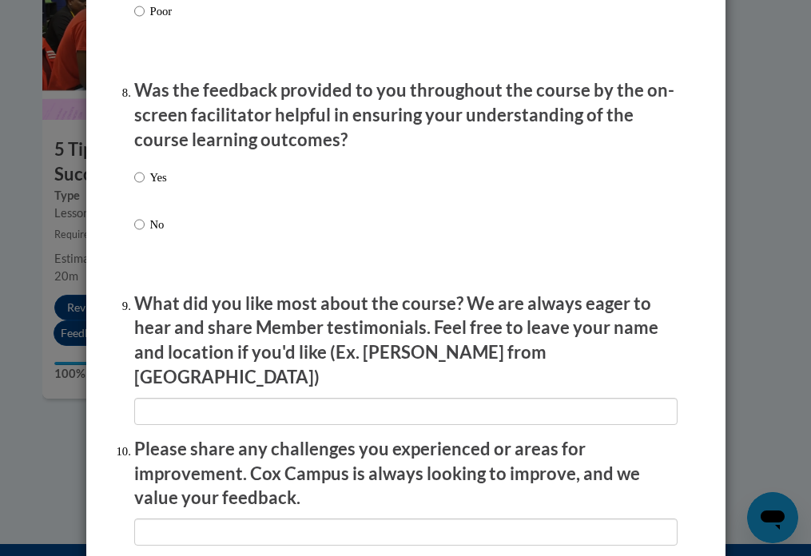
click at [150, 186] on p "Yes" at bounding box center [158, 178] width 17 height 18
click at [145, 186] on input "Yes" at bounding box center [139, 178] width 10 height 18
radio input "true"
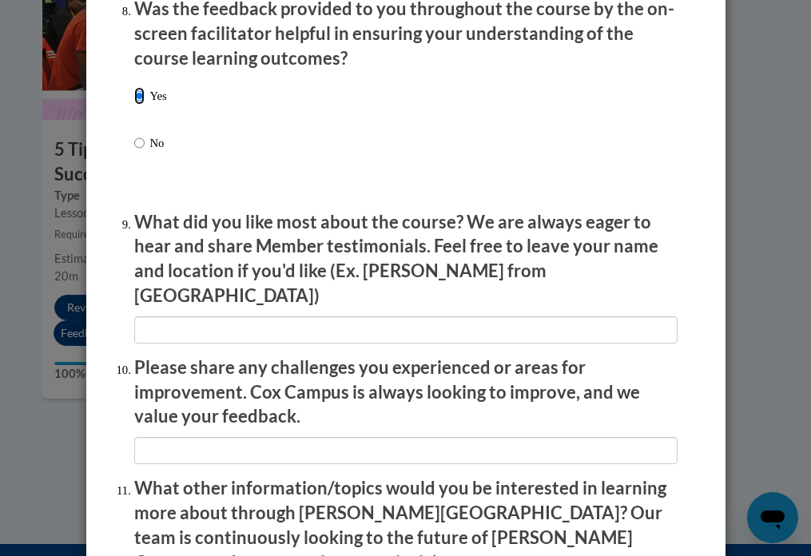
scroll to position [2511, 0]
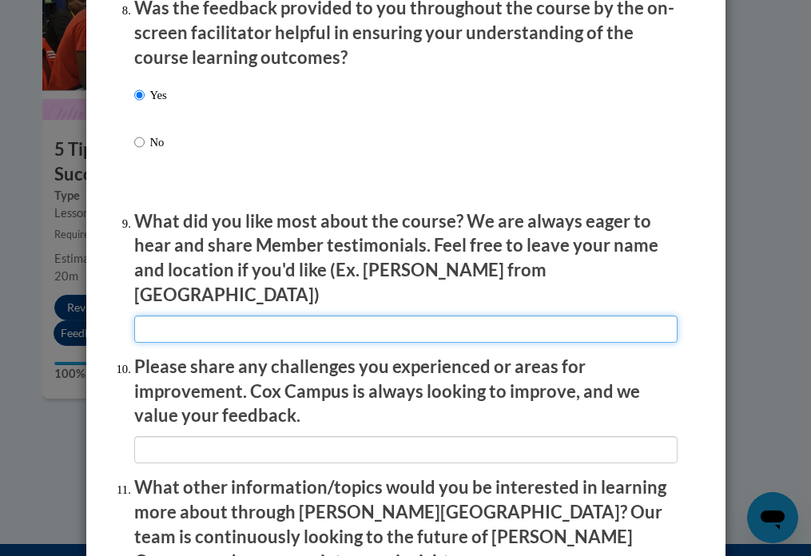
click at [289, 321] on input "textbox" at bounding box center [406, 329] width 544 height 27
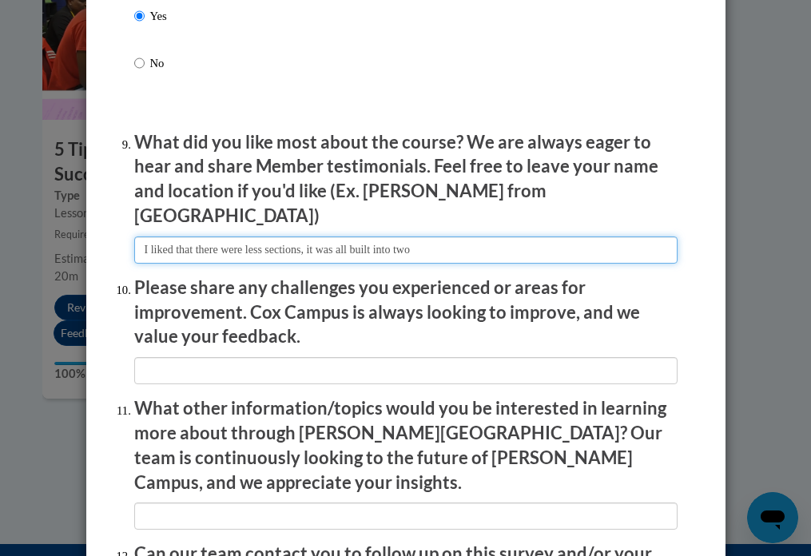
type input "I liked that there were less sections, it was all built into two"
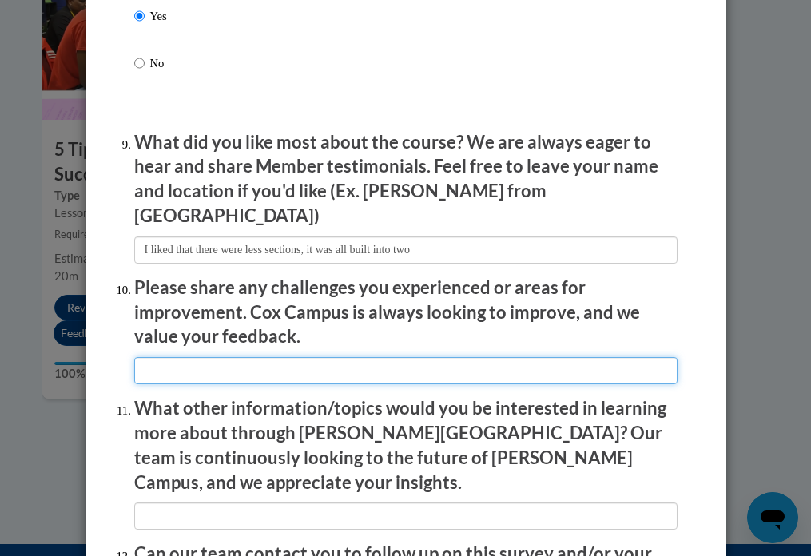
click at [285, 365] on input "textbox" at bounding box center [406, 370] width 544 height 27
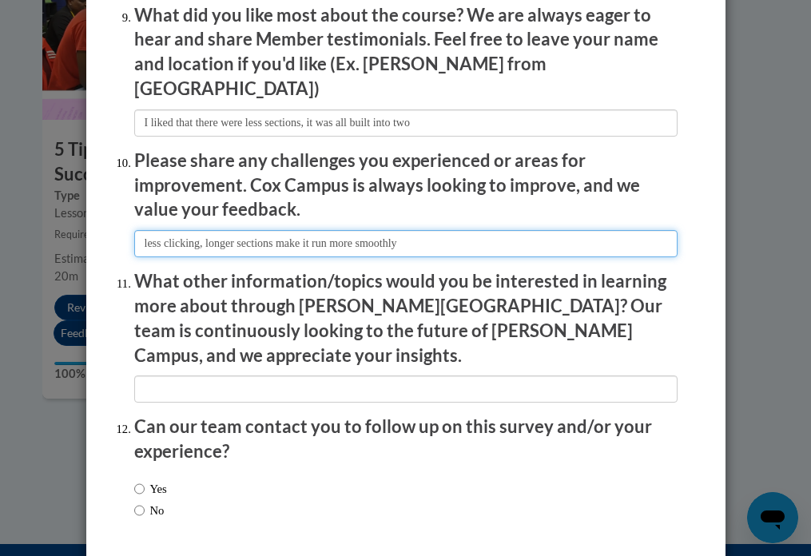
scroll to position [2719, 0]
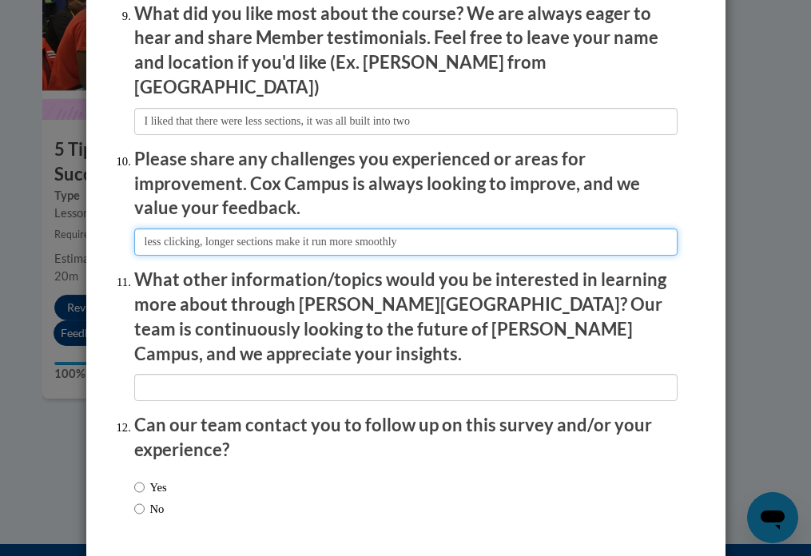
type input "less clicking, longer sections make it run more smoothly"
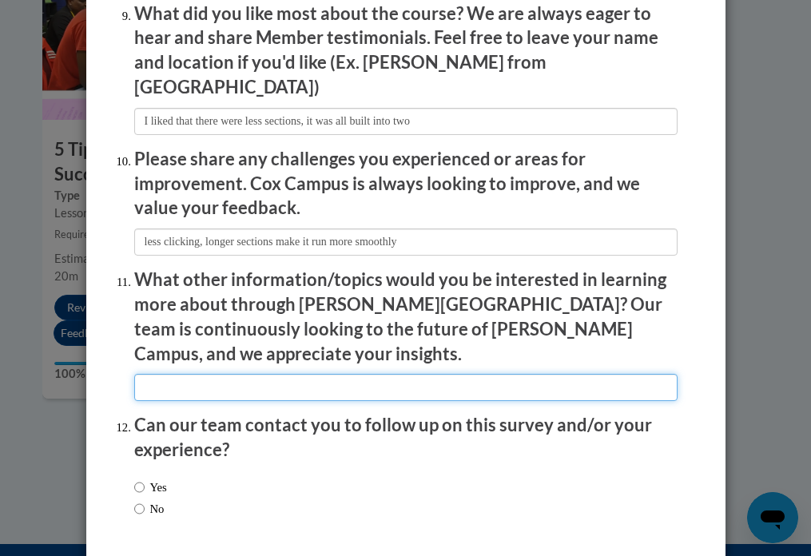
click at [269, 374] on input "textbox" at bounding box center [406, 387] width 544 height 27
type input "Relating to lower level learners"
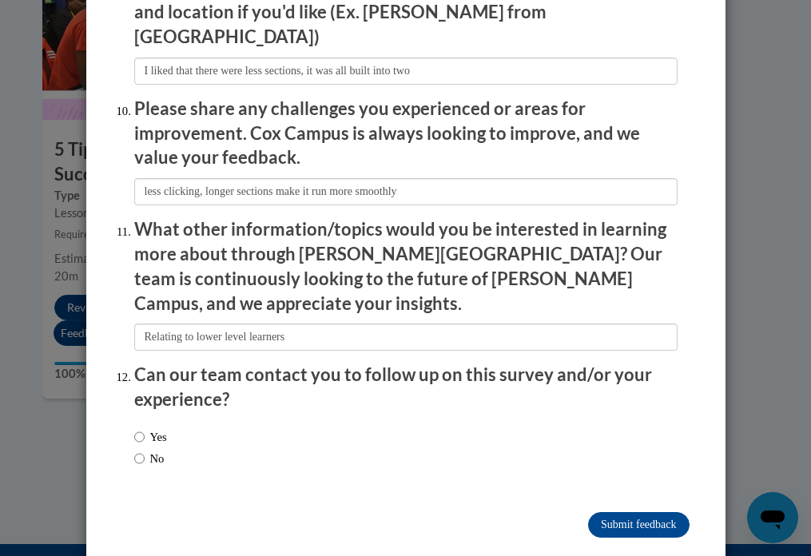
click at [160, 450] on label "No" at bounding box center [149, 459] width 30 height 18
click at [145, 450] on input "No" at bounding box center [139, 459] width 10 height 18
radio input "true"
click at [634, 512] on input "Submit feedback" at bounding box center [638, 525] width 101 height 26
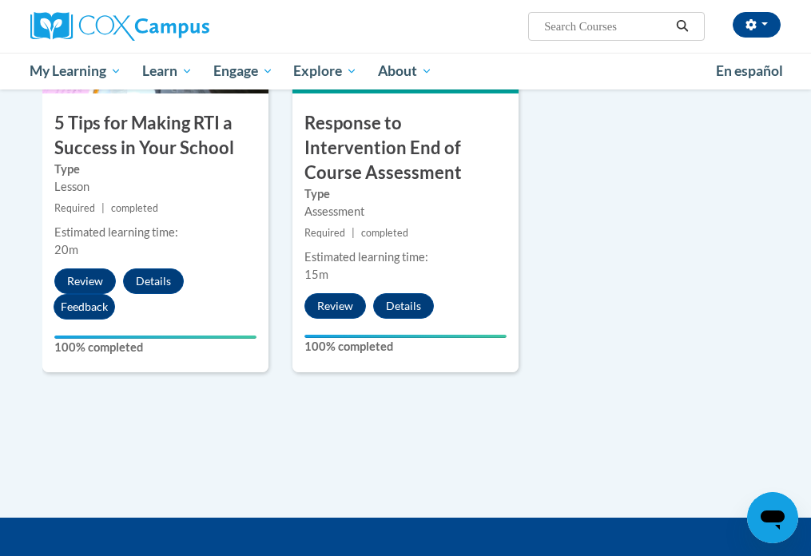
scroll to position [979, 0]
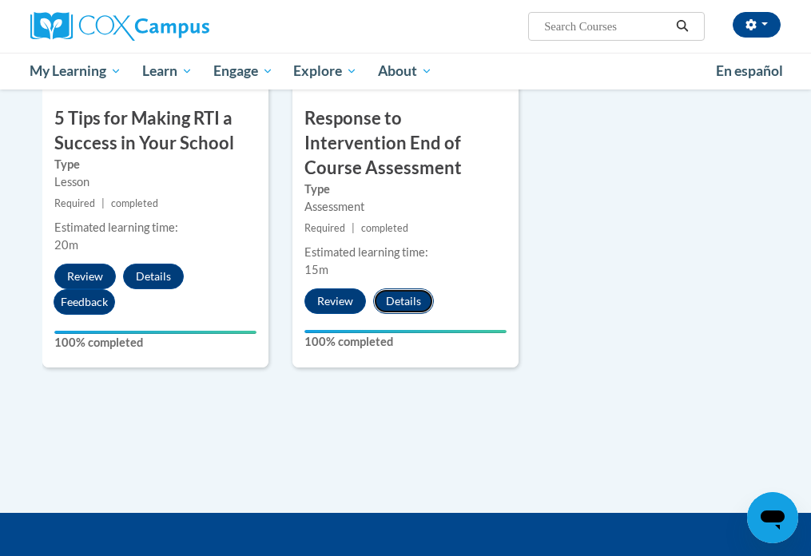
click at [415, 289] on button "Details" at bounding box center [403, 302] width 61 height 26
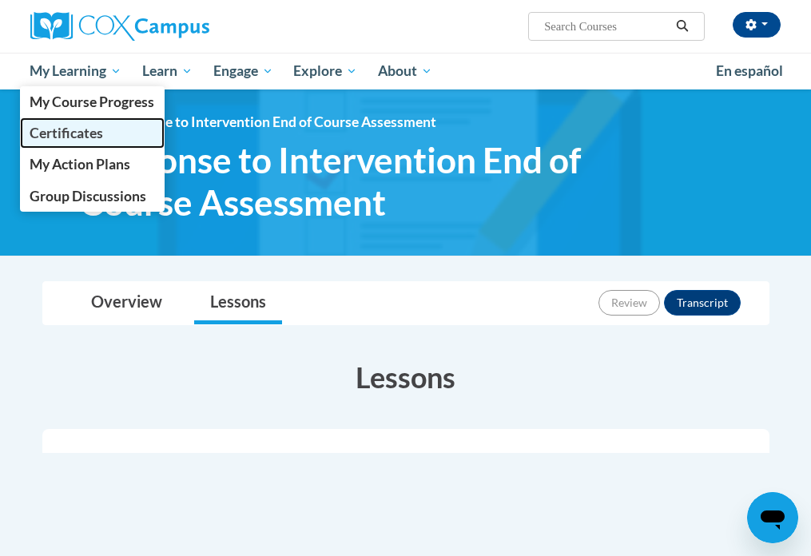
click at [68, 128] on span "Certificates" at bounding box center [67, 133] width 74 height 17
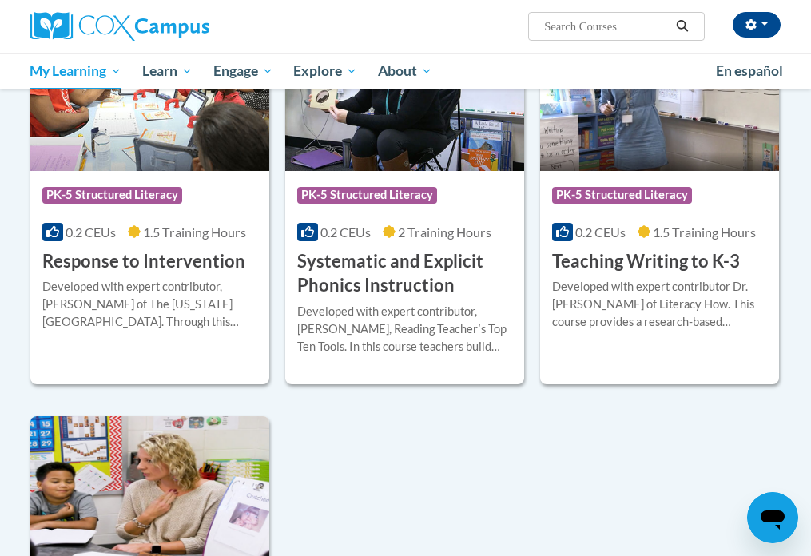
scroll to position [1254, 0]
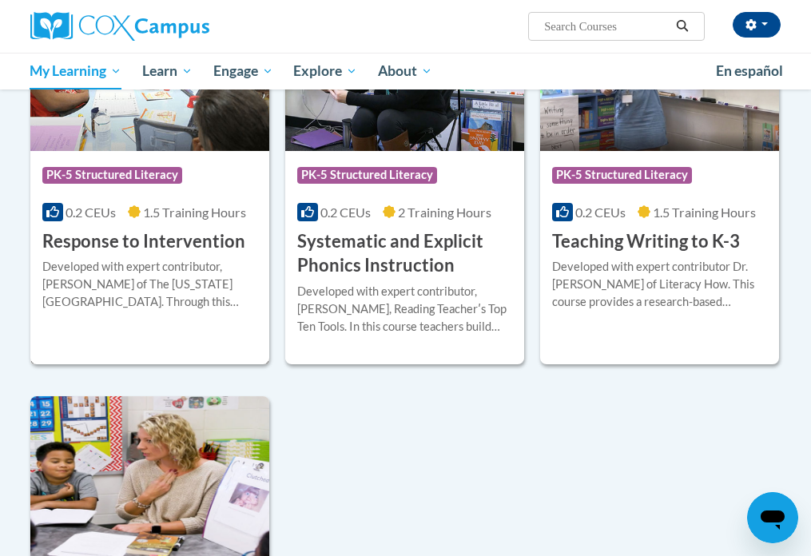
click at [205, 201] on div "Course Category: PK-5 Structured Literacy 0.2 CEUs 1.5 Training Hours COURSE Re…" at bounding box center [149, 202] width 239 height 102
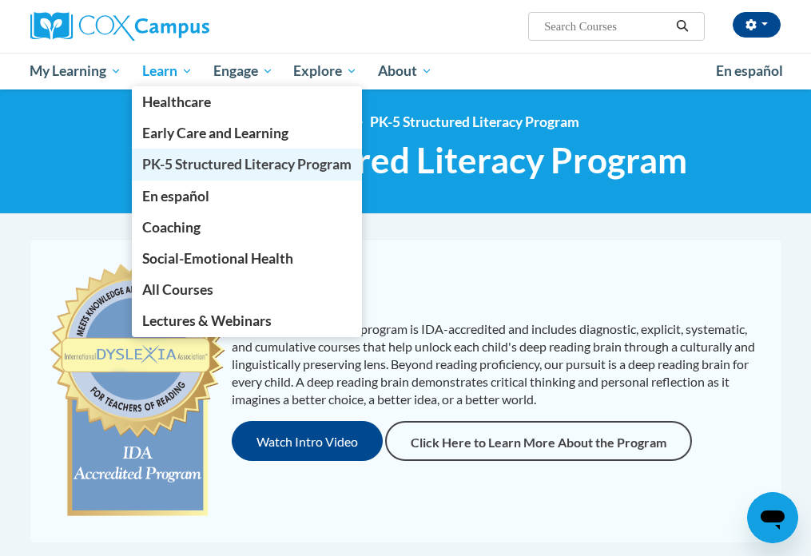
click at [183, 168] on span "PK-5 Structured Literacy Program" at bounding box center [246, 164] width 209 height 17
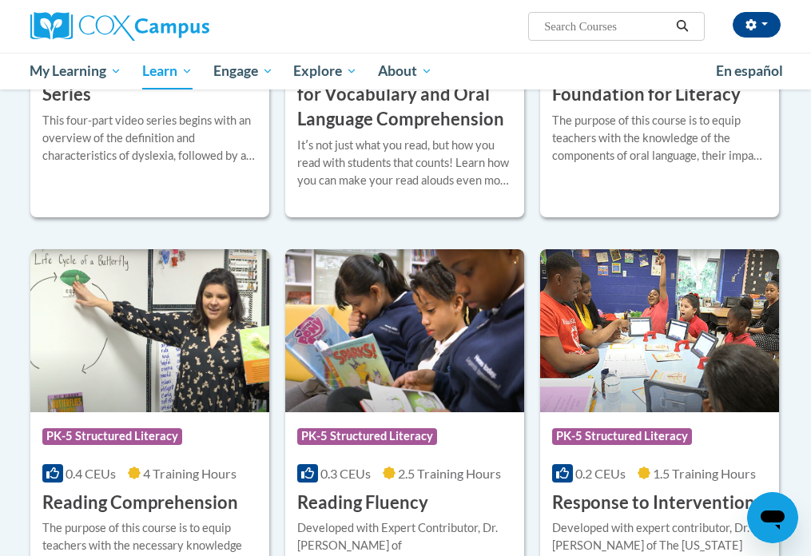
scroll to position [878, 0]
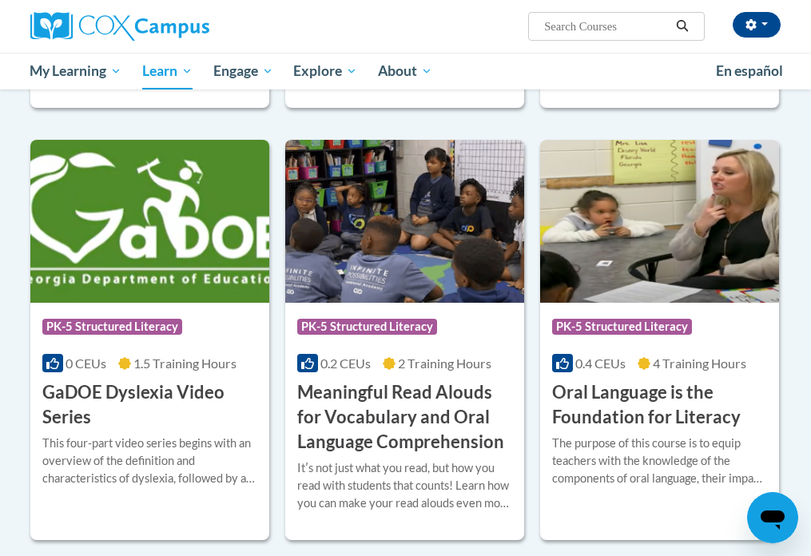
click at [616, 22] on input "Search..." at bounding box center [607, 26] width 128 height 19
type input "assessment"
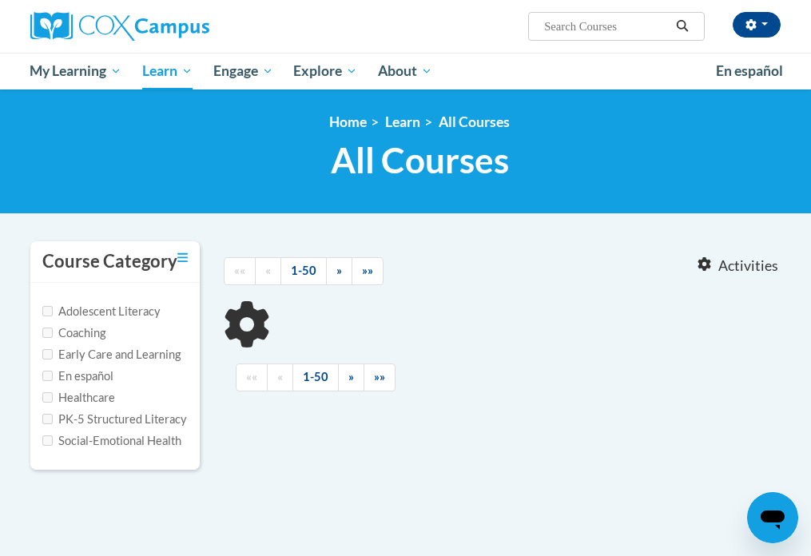
type input "assessment"
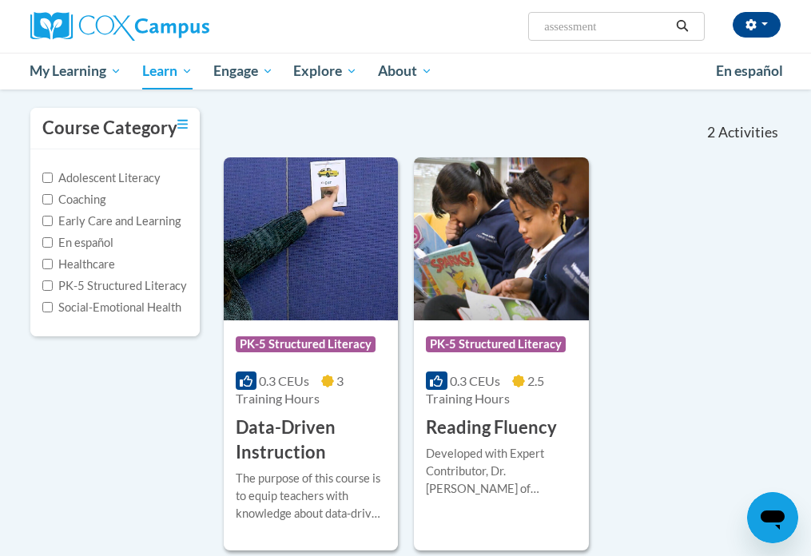
scroll to position [131, 0]
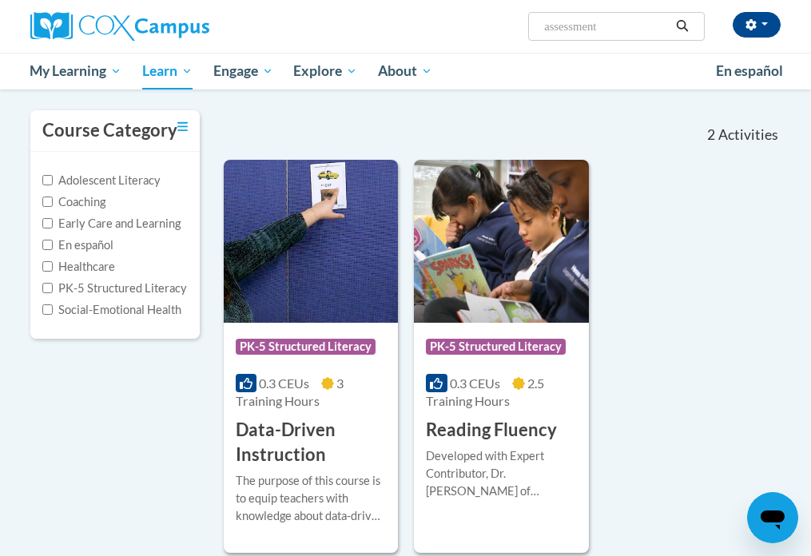
click at [85, 287] on label "PK-5 Structured Literacy" at bounding box center [114, 289] width 145 height 18
click at [53, 287] on input "PK-5 Structured Literacy" at bounding box center [47, 288] width 10 height 10
checkbox input "true"
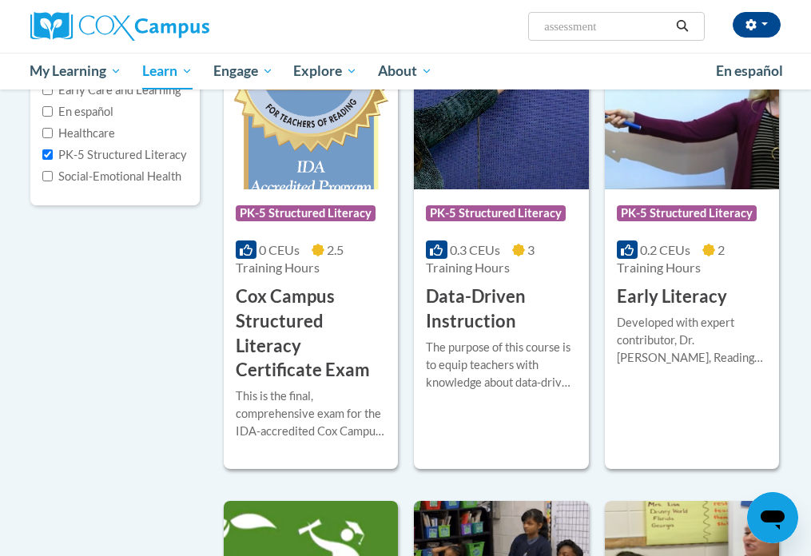
scroll to position [267, 0]
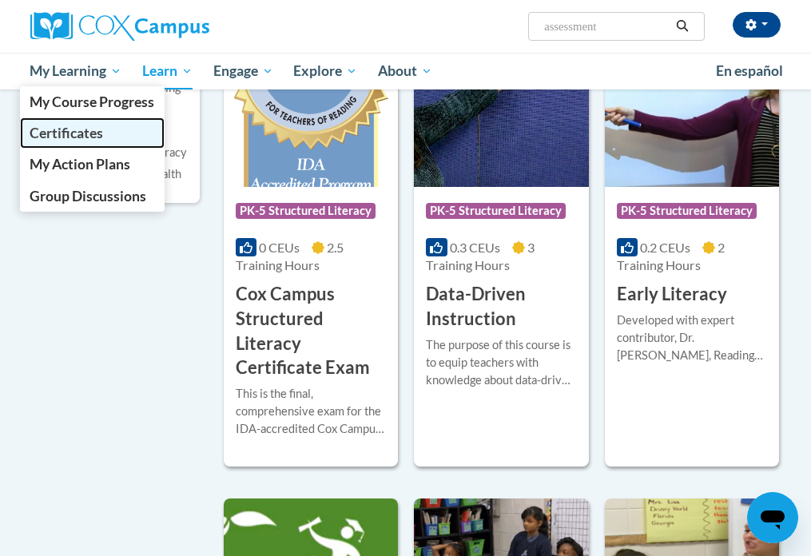
click at [86, 128] on span "Certificates" at bounding box center [67, 133] width 74 height 17
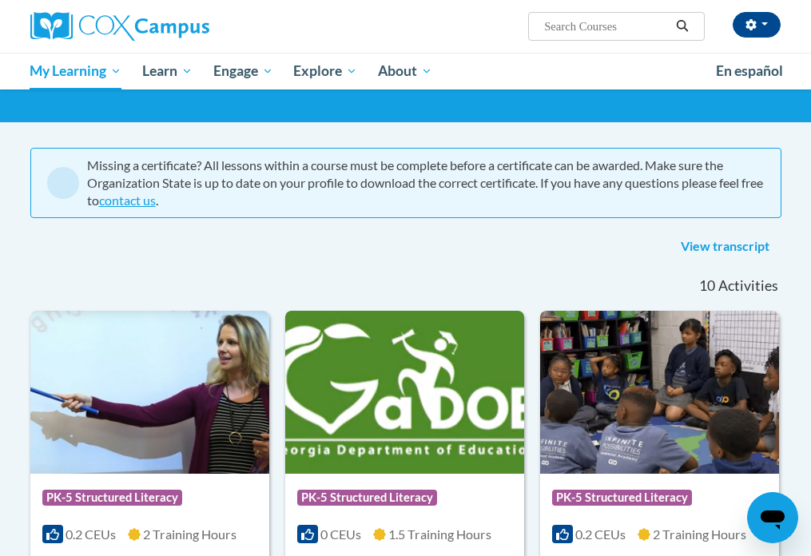
scroll to position [87, 0]
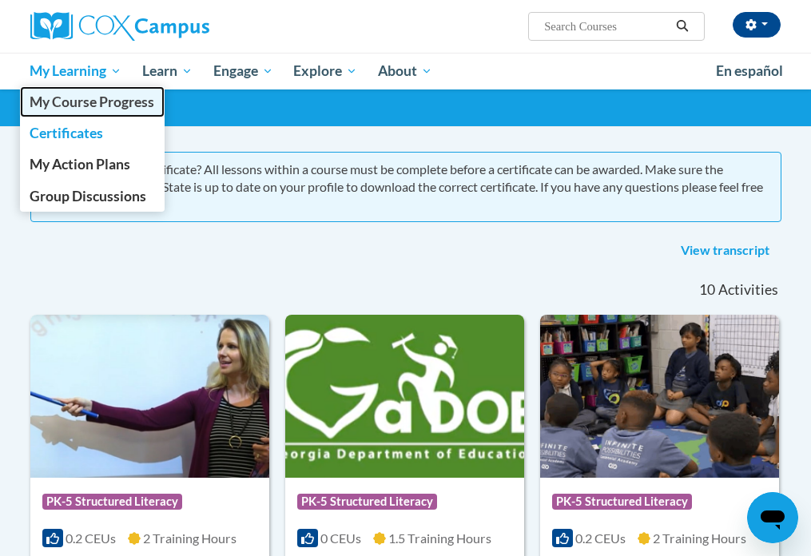
click at [104, 109] on span "My Course Progress" at bounding box center [92, 102] width 125 height 17
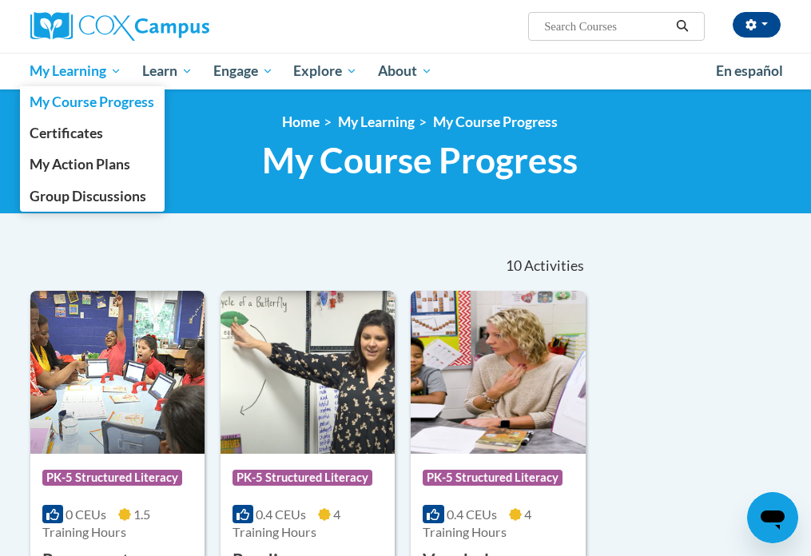
click at [92, 66] on span "My Learning" at bounding box center [76, 71] width 92 height 19
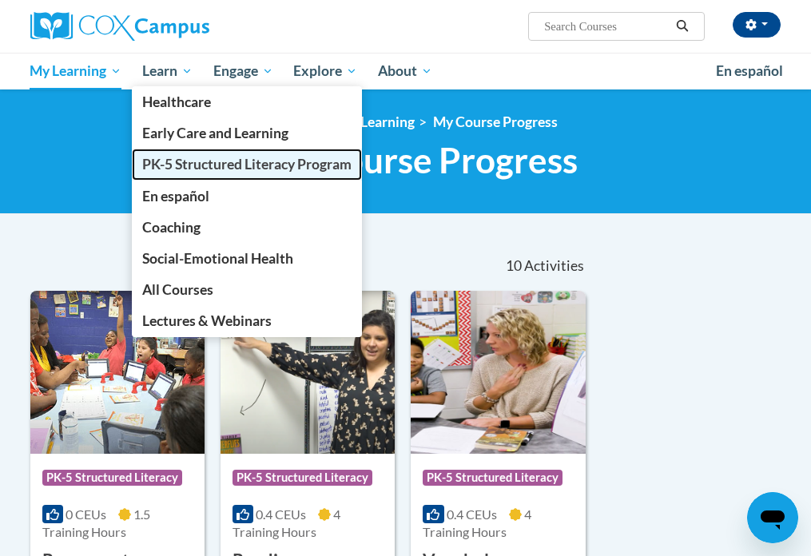
click at [197, 172] on span "PK-5 Structured Literacy Program" at bounding box center [246, 164] width 209 height 17
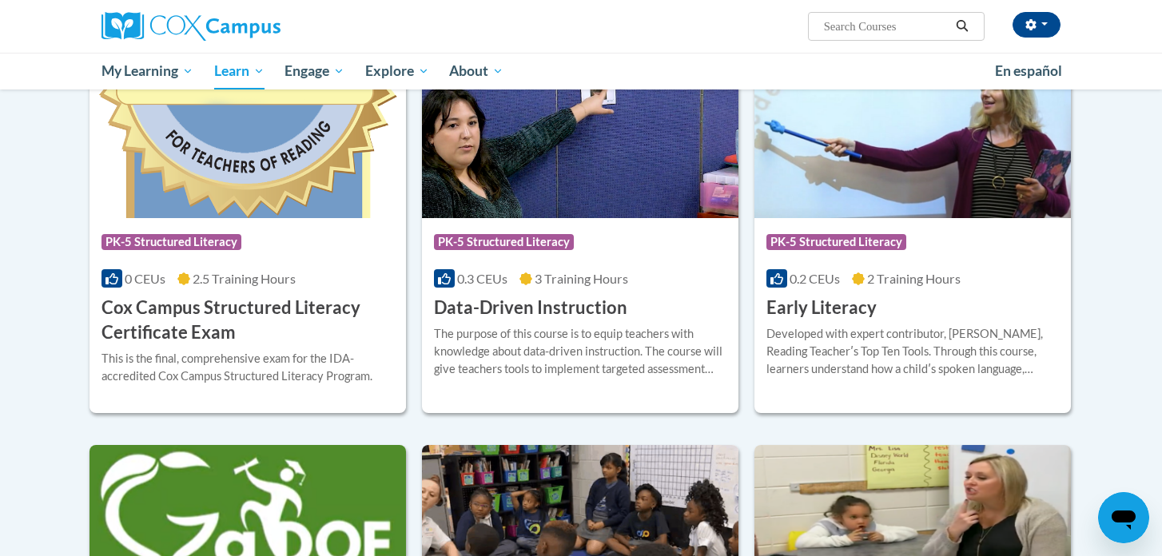
scroll to position [570, 0]
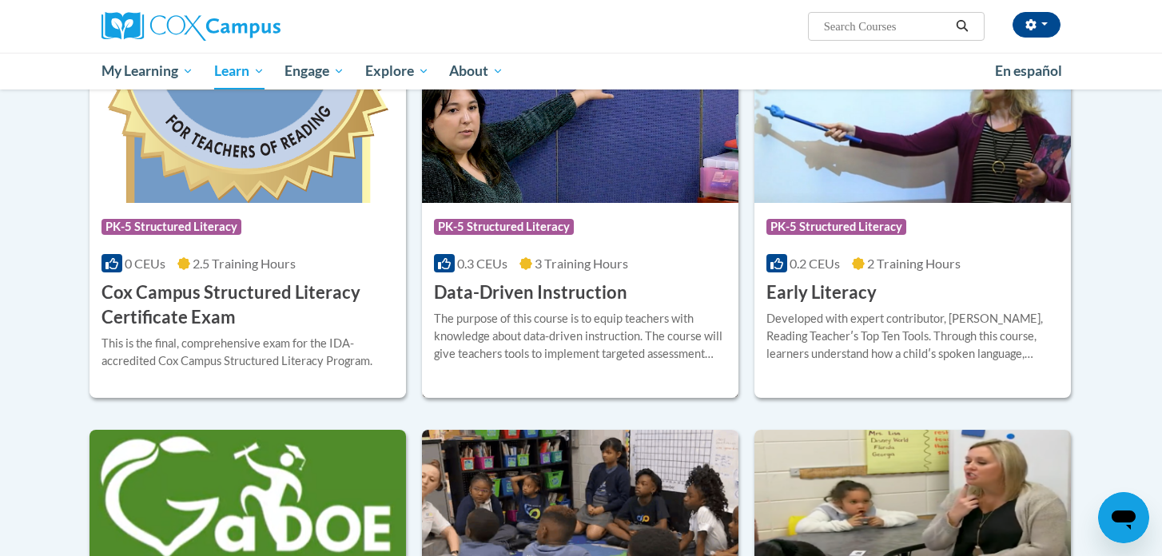
click at [571, 337] on div "The purpose of this course is to equip teachers with knowledge about data-drive…" at bounding box center [580, 336] width 293 height 53
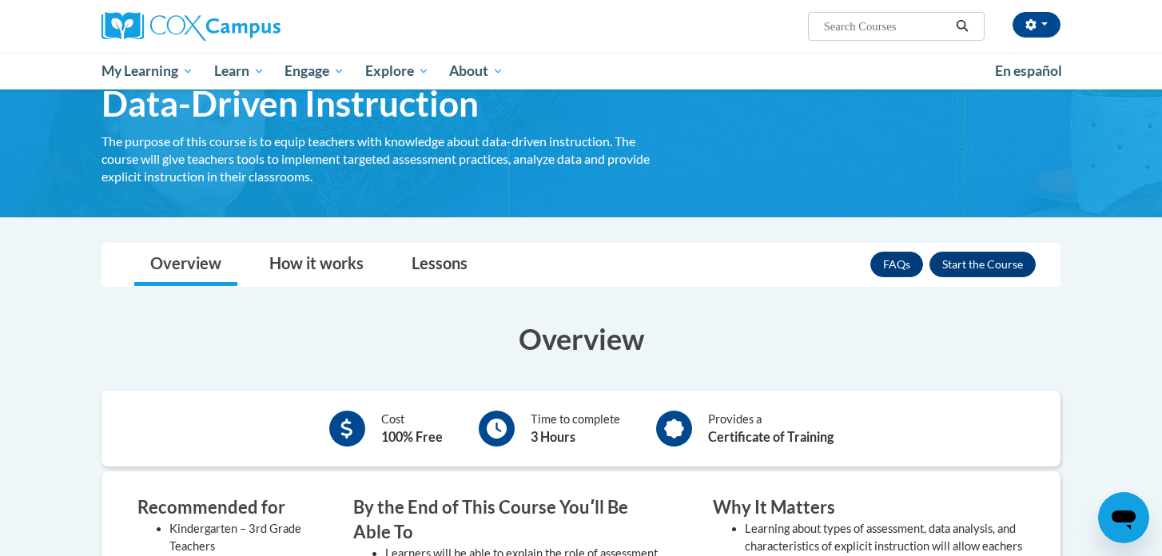
scroll to position [105, 0]
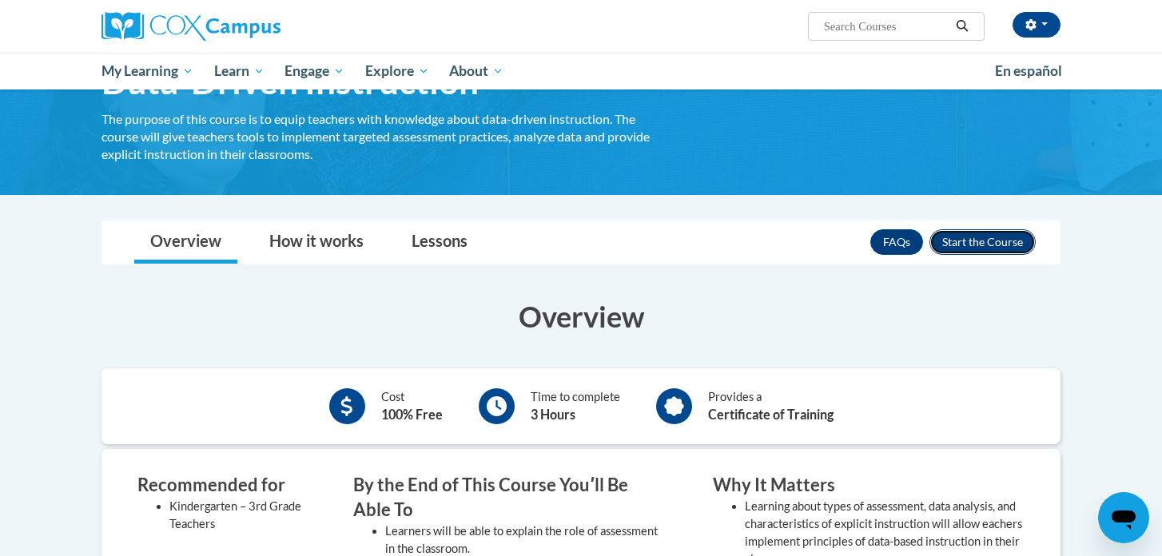
click at [1000, 244] on button "Enroll" at bounding box center [983, 242] width 106 height 26
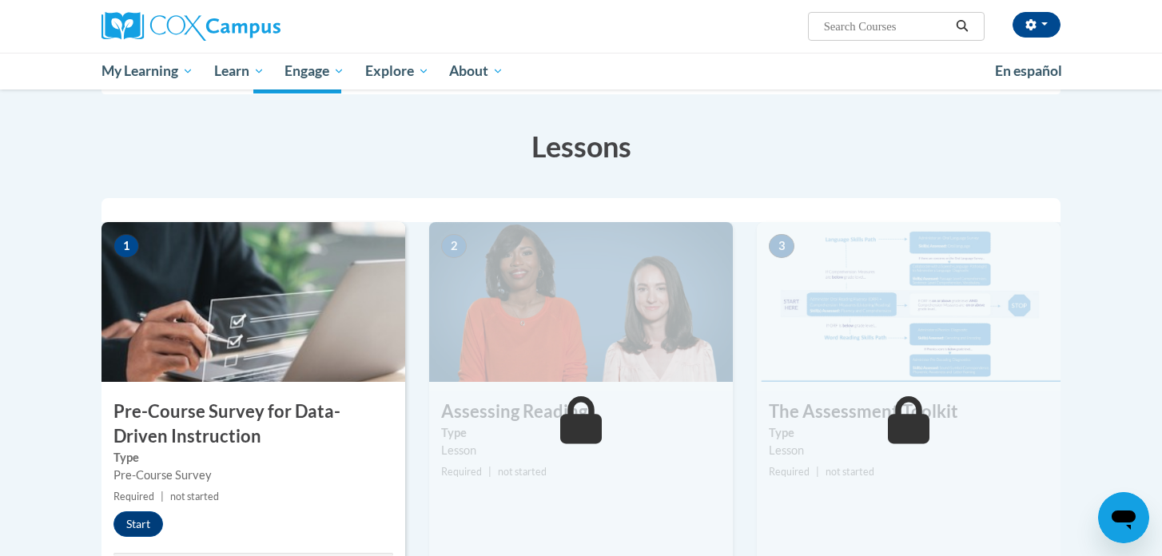
scroll to position [260, 0]
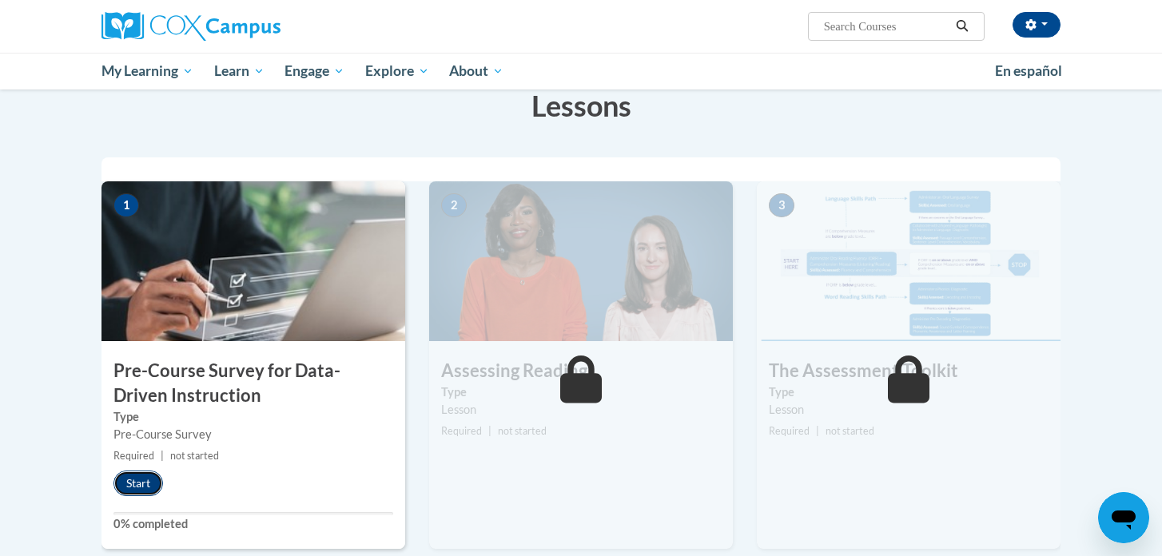
click at [121, 477] on button "Start" at bounding box center [139, 484] width 50 height 26
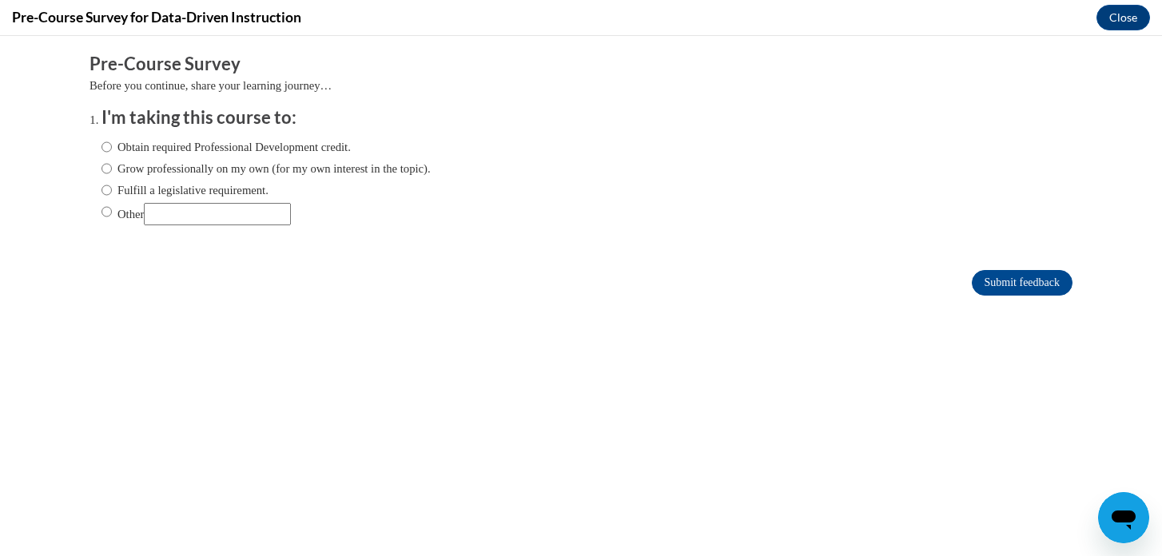
scroll to position [0, 0]
click at [213, 185] on label "Fulfill a legislative requirement." at bounding box center [185, 190] width 167 height 18
click at [112, 185] on input "Fulfill a legislative requirement." at bounding box center [107, 190] width 10 height 18
radio input "true"
click at [997, 282] on input "Submit feedback" at bounding box center [1022, 283] width 101 height 26
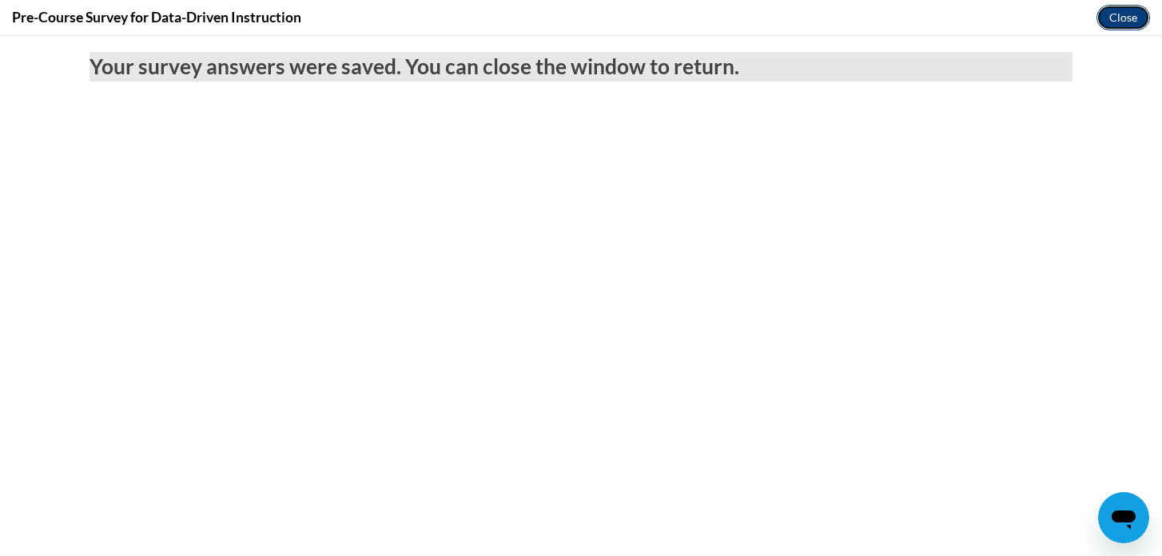
click at [1127, 17] on button "Close" at bounding box center [1124, 18] width 54 height 26
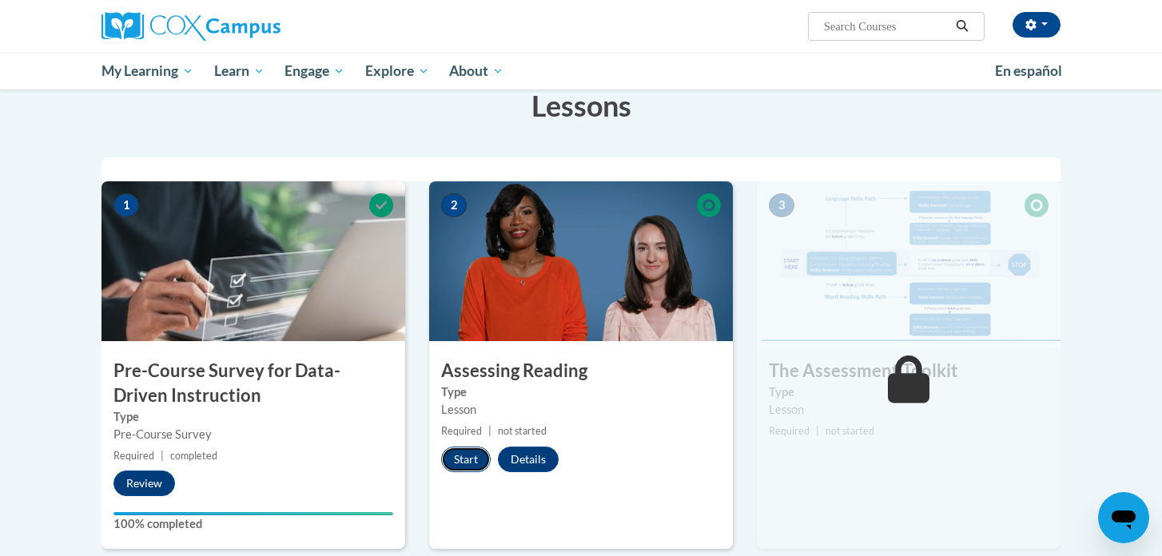
click at [471, 467] on button "Start" at bounding box center [466, 460] width 50 height 26
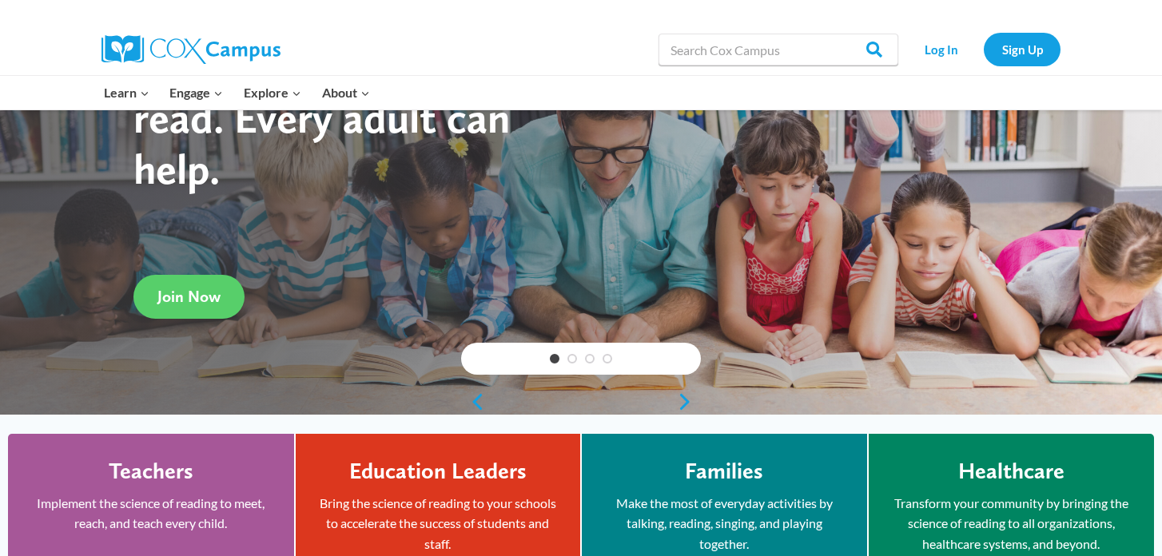
scroll to position [137, 0]
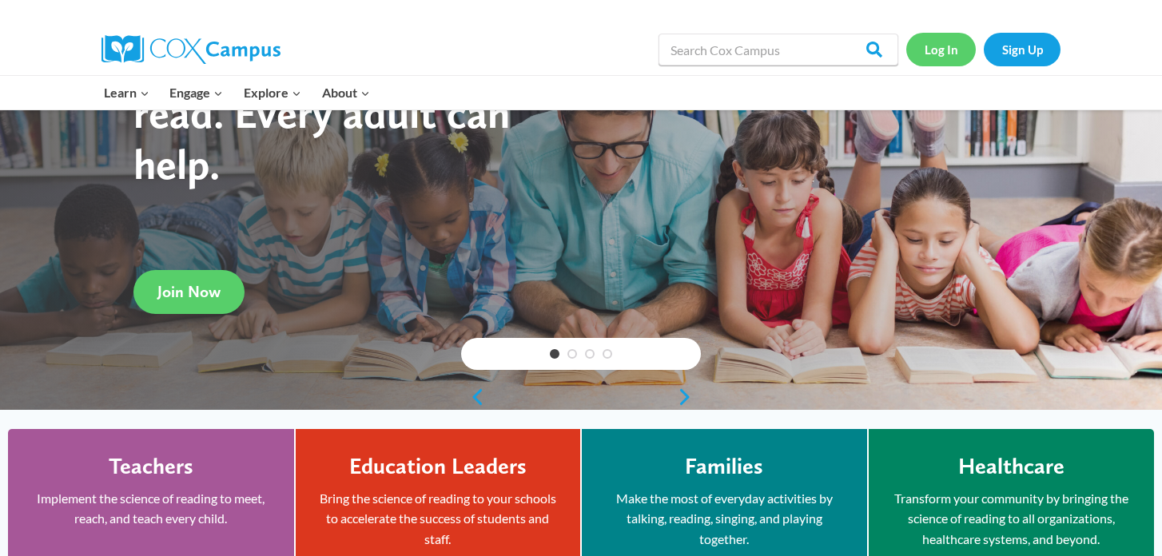
click at [936, 57] on link "Log In" at bounding box center [942, 49] width 70 height 33
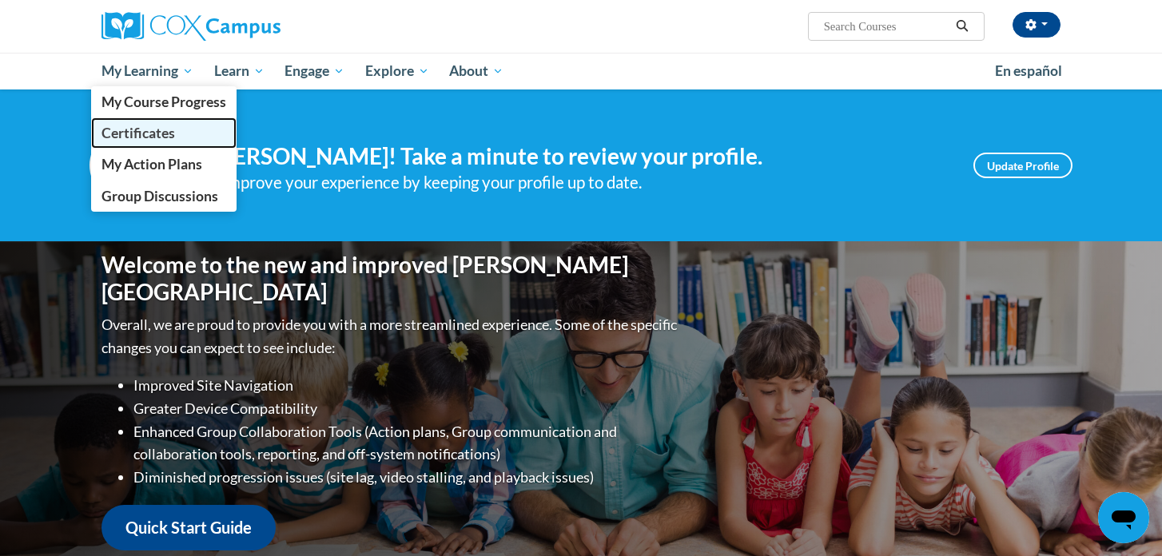
click at [157, 133] on span "Certificates" at bounding box center [139, 133] width 74 height 17
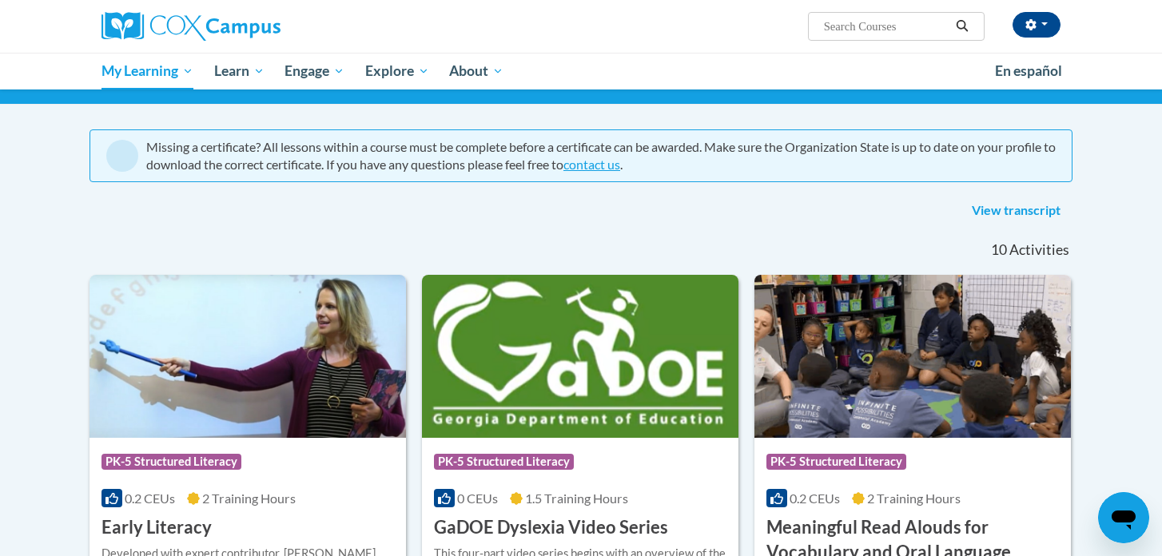
scroll to position [112, 0]
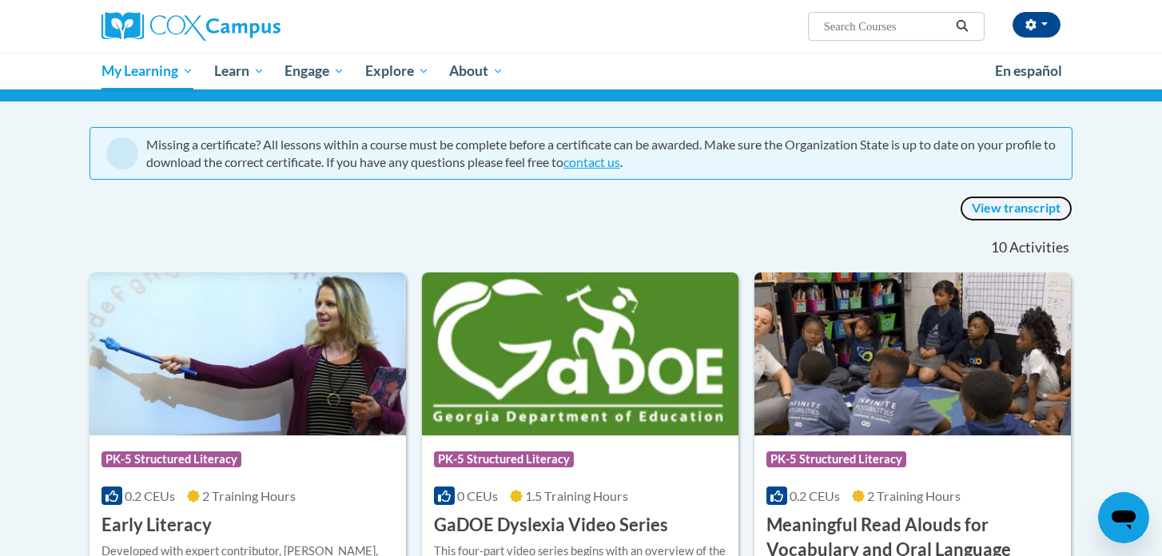
click at [994, 213] on link "View transcript" at bounding box center [1016, 209] width 113 height 26
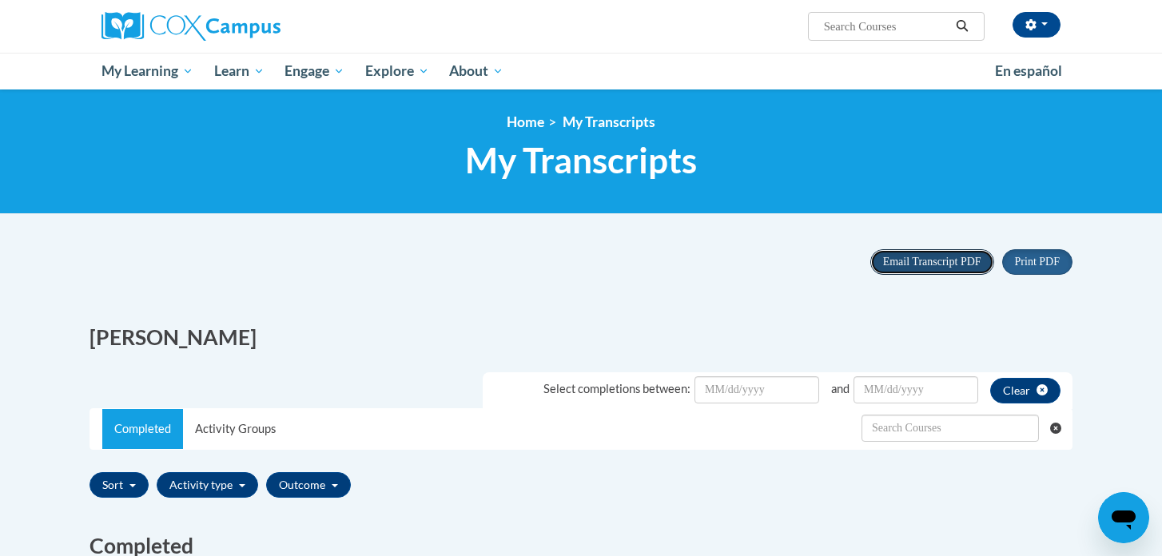
click at [919, 270] on button "Email Transcript PDF" at bounding box center [933, 262] width 124 height 26
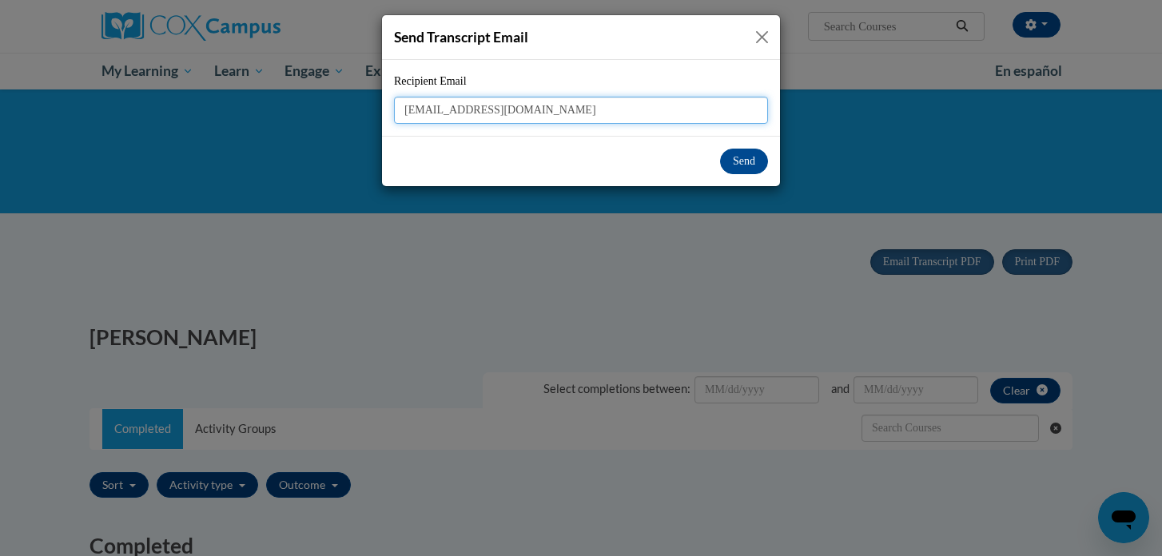
type input "shulla@ripon.k12.wi.us"
click input "Save changes" at bounding box center [0, 0] width 0 height 0
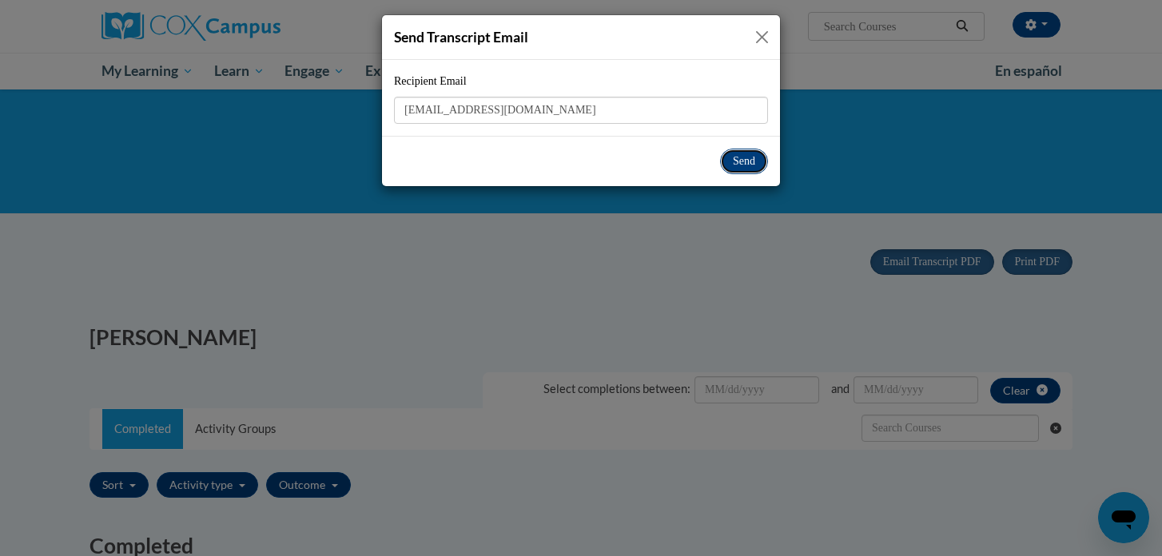
click at [743, 161] on button "Send" at bounding box center [744, 162] width 48 height 26
click at [741, 163] on button "Send" at bounding box center [744, 162] width 48 height 26
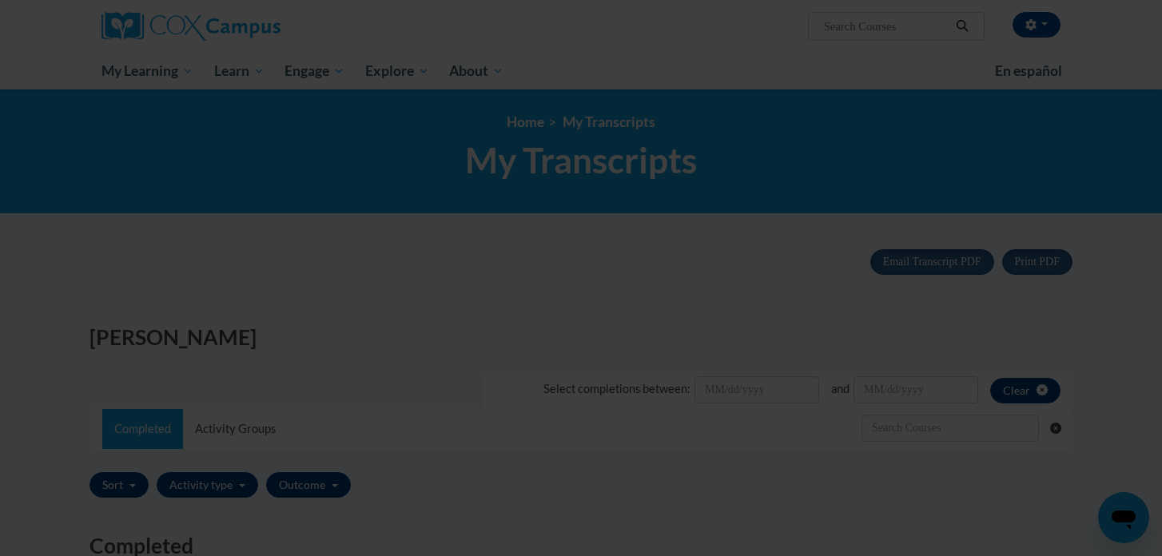
click at [741, 163] on body "Allysa Shull (America/Chicago UTC-05:00) My Profile Inbox My Transcripts Log Ou…" at bounding box center [581, 278] width 1162 height 556
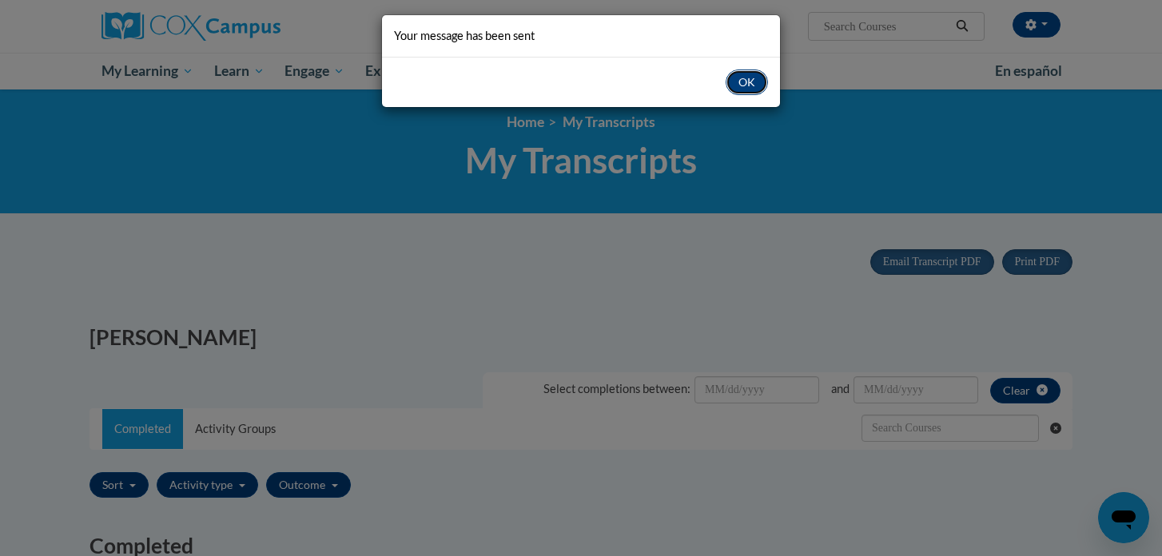
click at [750, 77] on button "OK" at bounding box center [747, 83] width 42 height 26
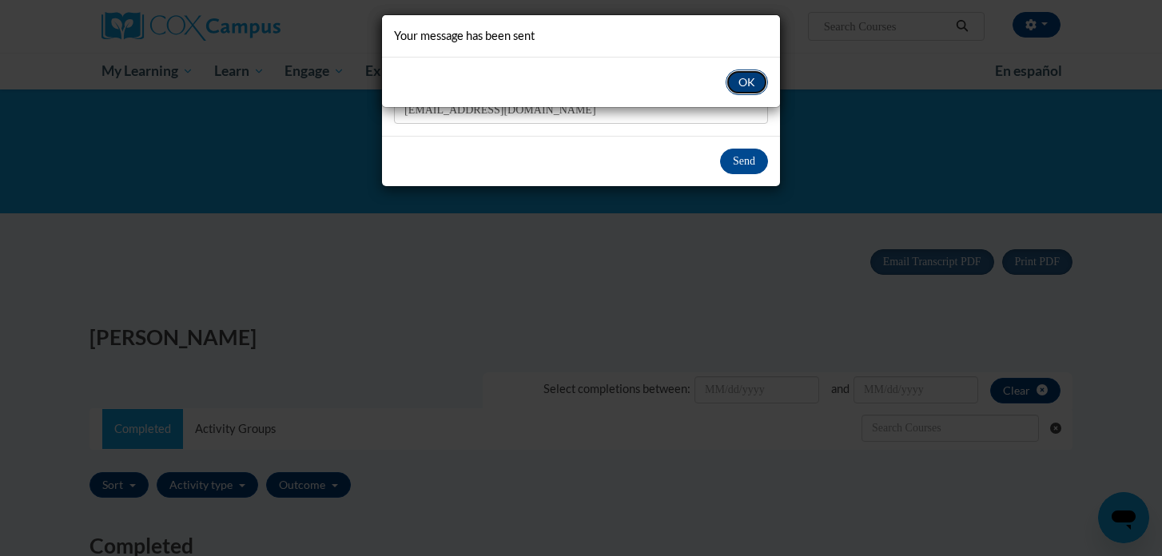
click at [746, 78] on button "OK" at bounding box center [747, 83] width 42 height 26
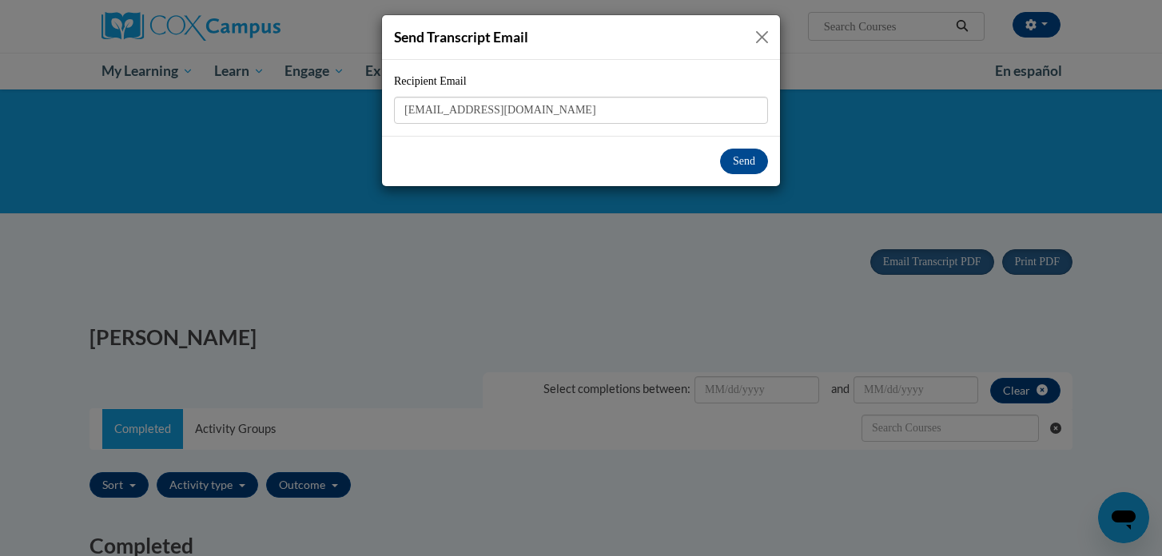
click at [756, 42] on button "Close" at bounding box center [762, 37] width 20 height 20
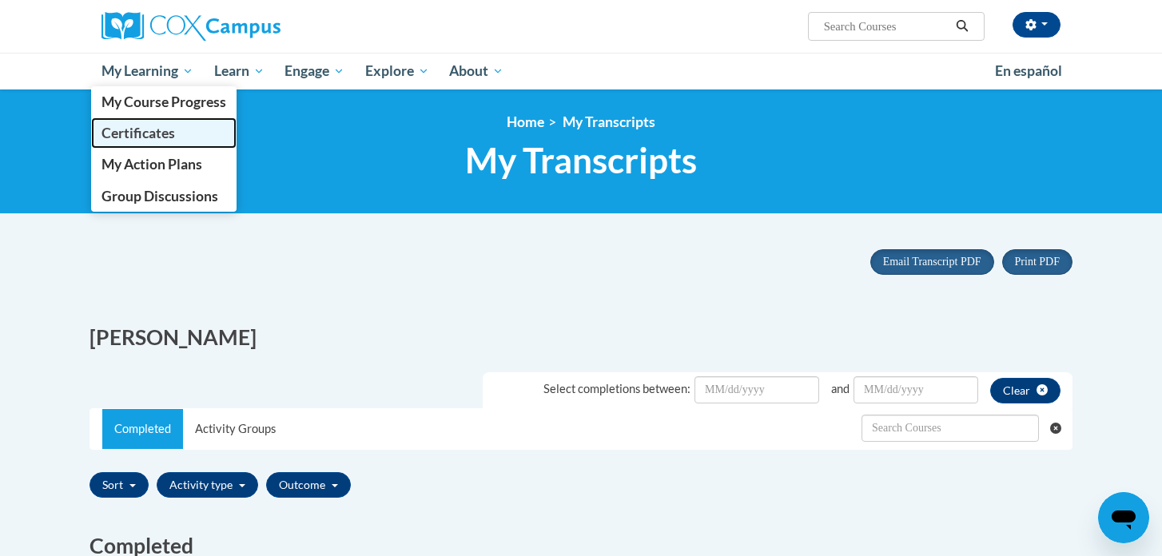
click at [167, 146] on link "Certificates" at bounding box center [164, 133] width 146 height 31
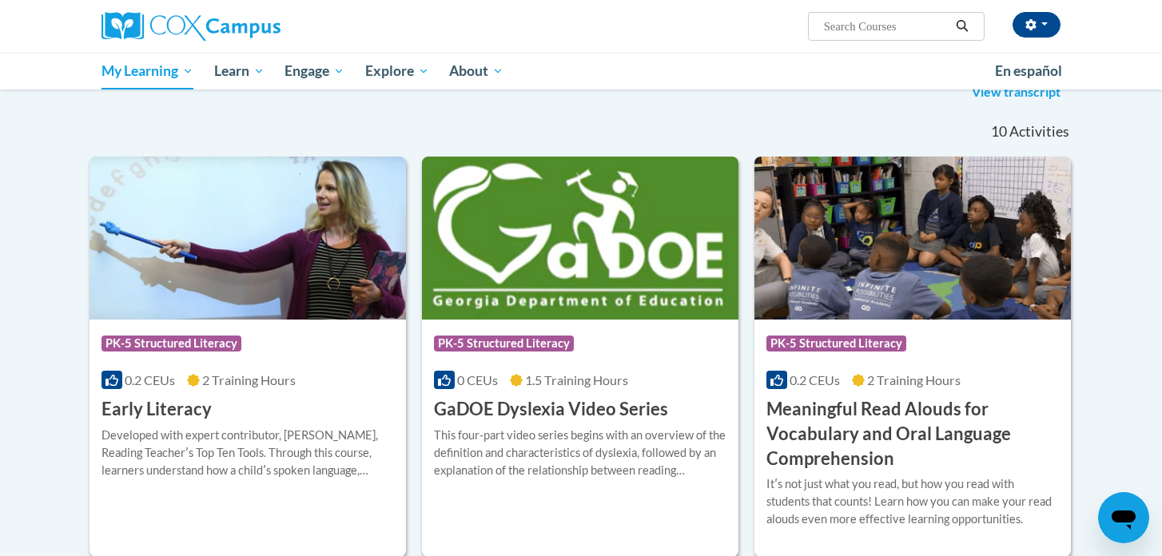
scroll to position [128, 0]
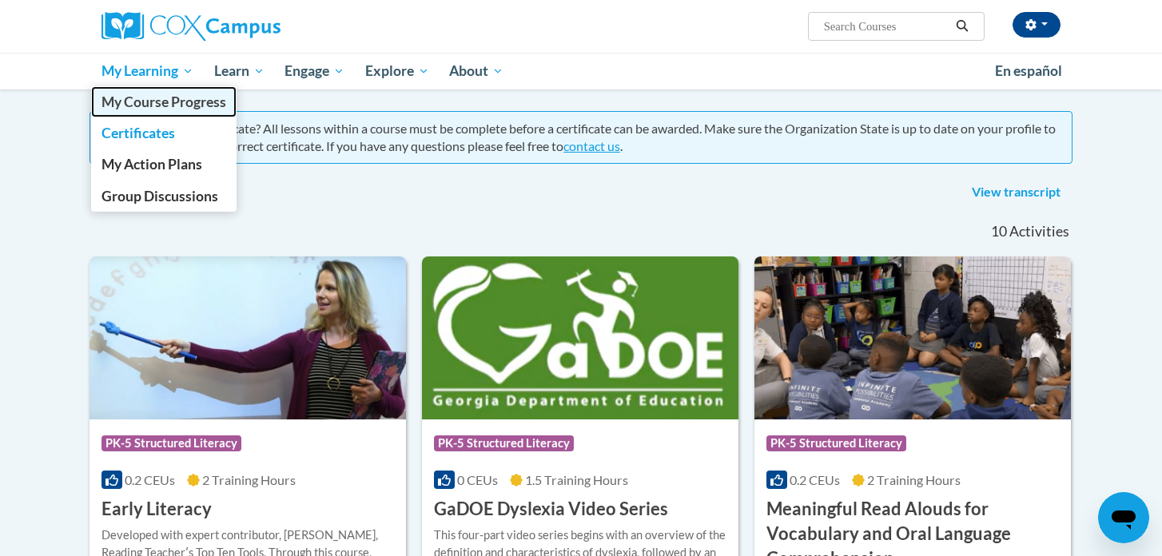
click at [173, 109] on span "My Course Progress" at bounding box center [164, 102] width 125 height 17
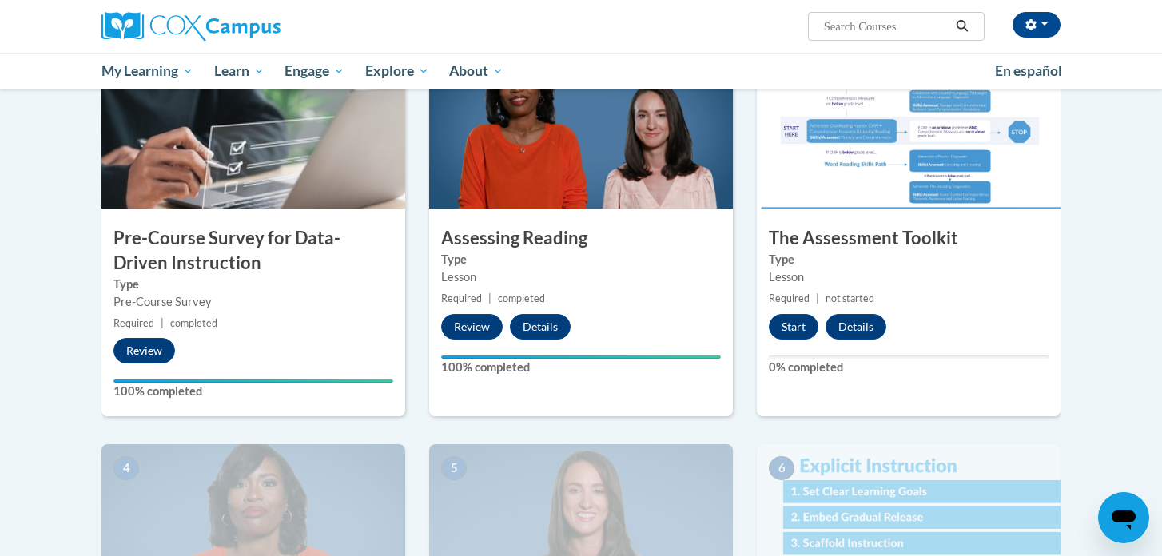
scroll to position [397, 0]
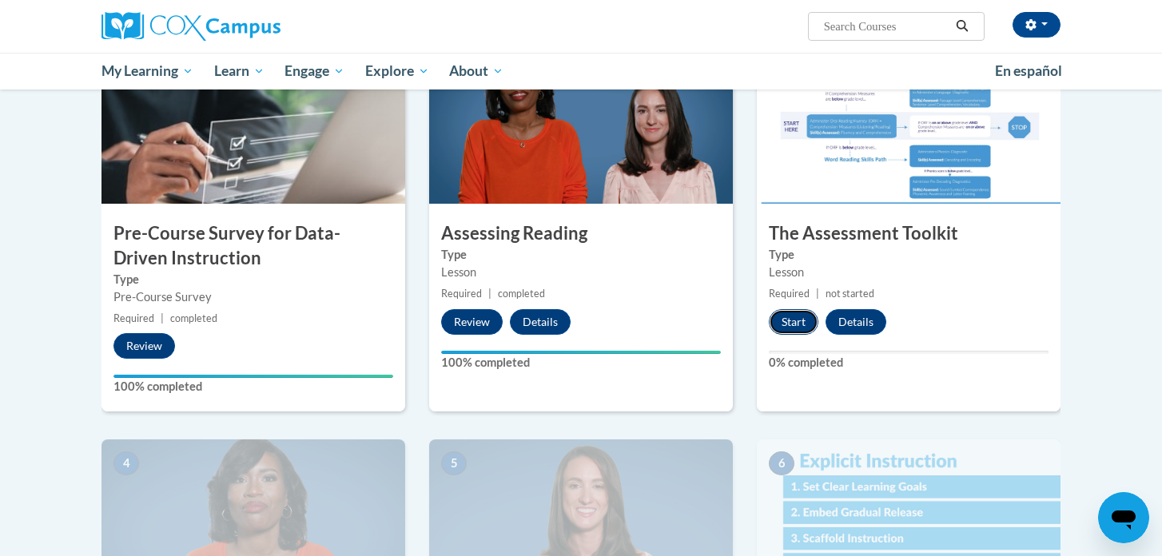
click at [788, 320] on button "Start" at bounding box center [794, 322] width 50 height 26
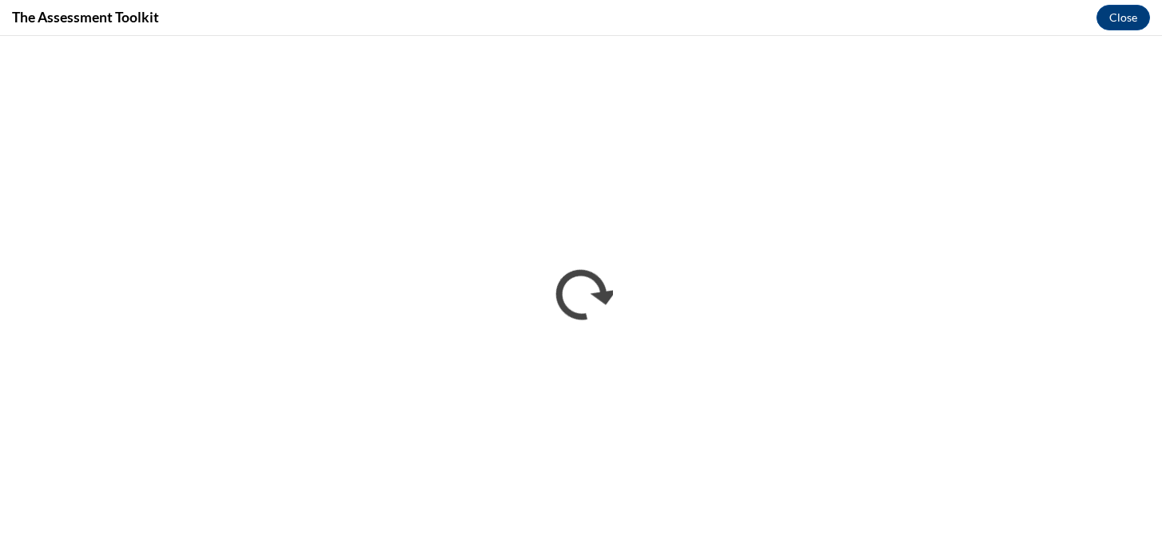
scroll to position [0, 0]
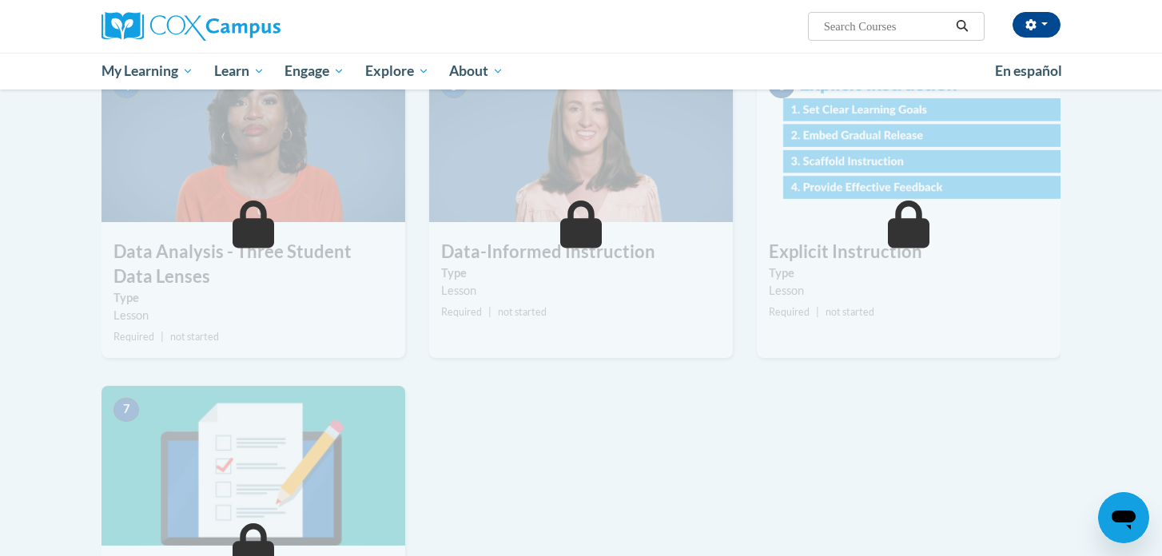
scroll to position [805, 0]
